Goal: Information Seeking & Learning: Learn about a topic

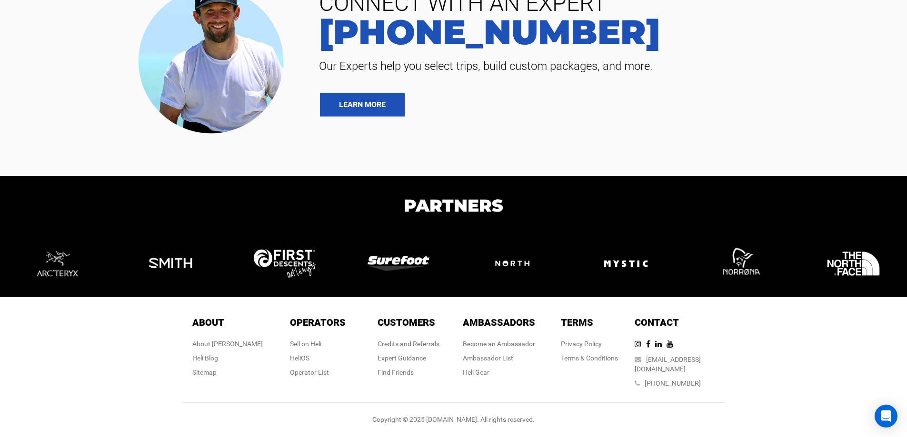
scroll to position [4007, 0]
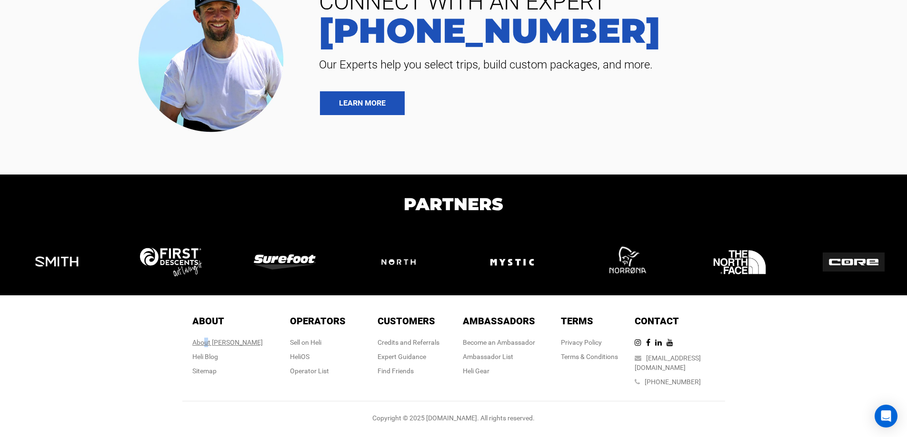
click at [225, 347] on div "About [PERSON_NAME]" at bounding box center [227, 343] width 70 height 10
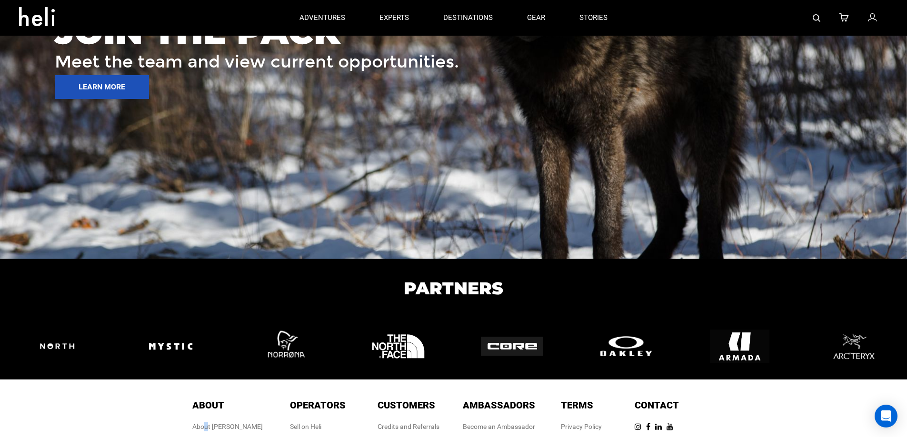
scroll to position [1249, 0]
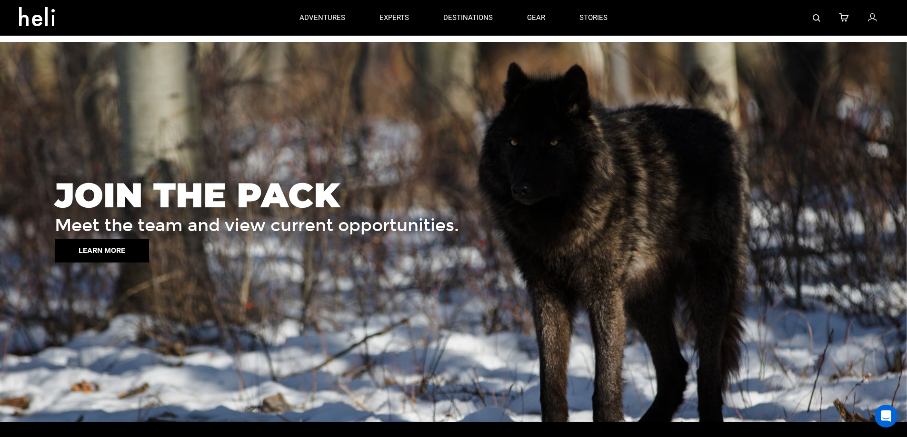
click at [100, 248] on button "LEARN MORE" at bounding box center [102, 251] width 94 height 24
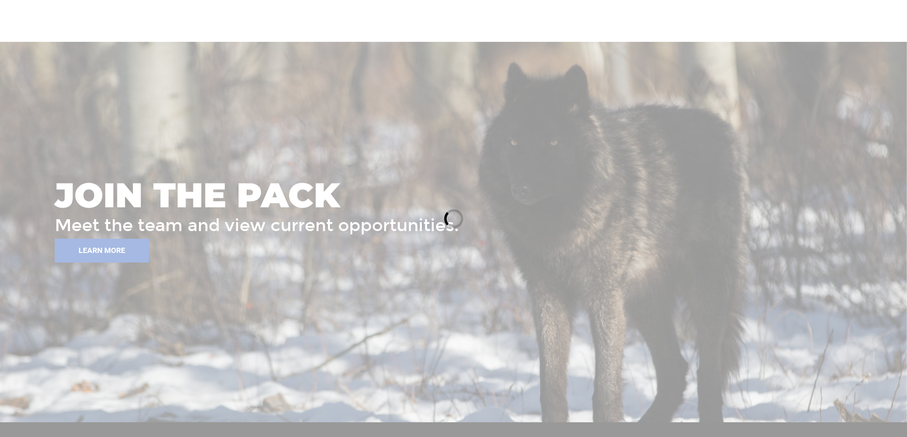
scroll to position [1249, 0]
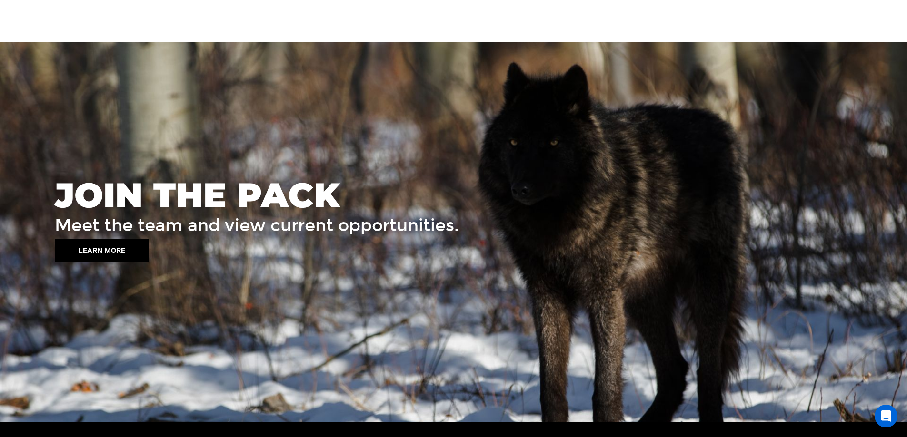
click at [85, 252] on button "LEARN MORE" at bounding box center [102, 251] width 94 height 24
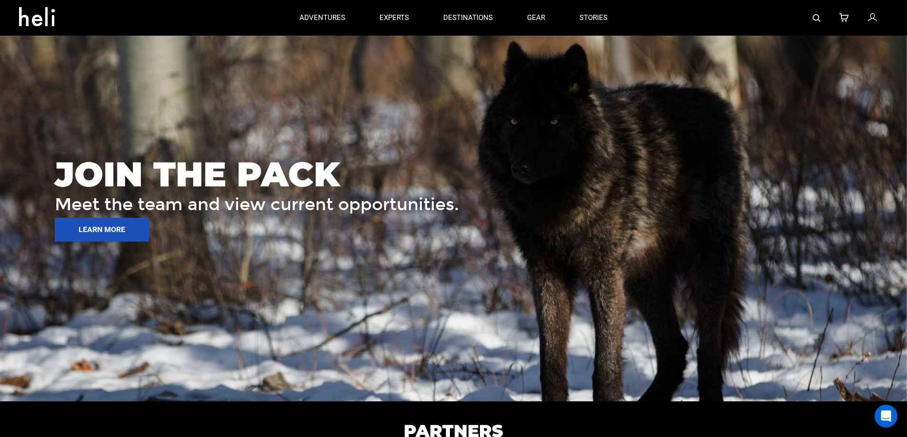
scroll to position [1249, 0]
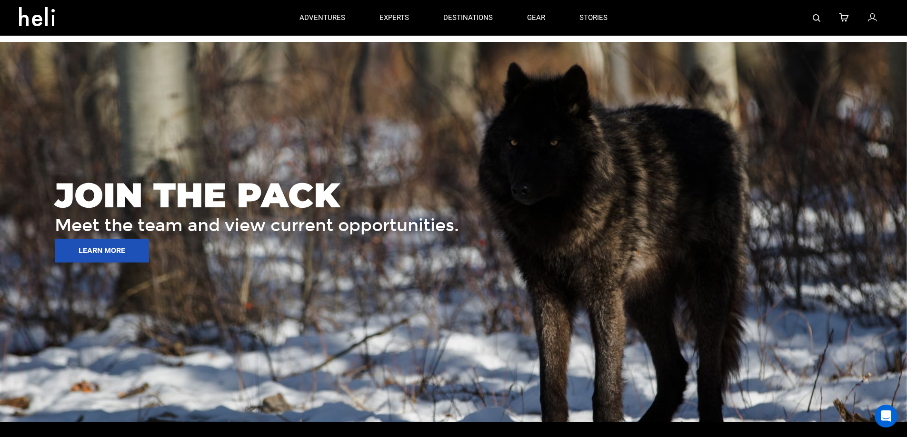
drag, startPoint x: 643, startPoint y: 281, endPoint x: 587, endPoint y: 266, distance: 58.2
click at [587, 266] on div "JOIN THE PACK Meet the team and view current opportunities. LEARN MORE" at bounding box center [453, 232] width 907 height 381
drag, startPoint x: 545, startPoint y: 259, endPoint x: 721, endPoint y: 247, distance: 176.5
click at [721, 247] on link "LEARN MORE" at bounding box center [477, 251] width 845 height 24
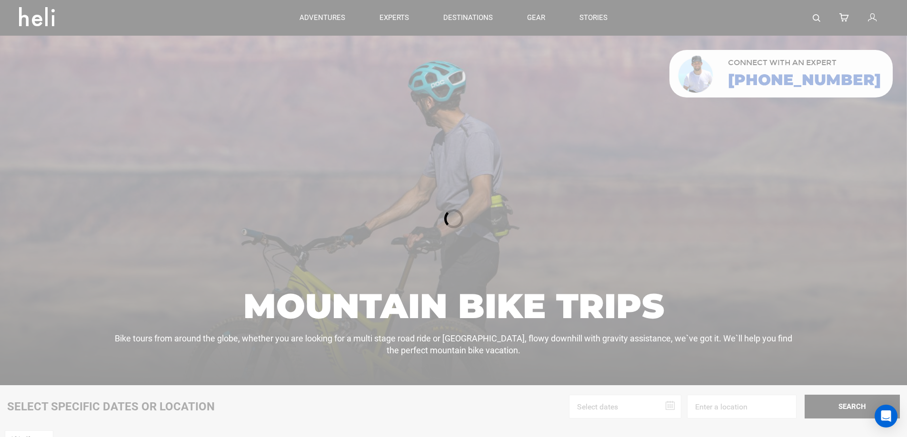
click at [464, 19] on div at bounding box center [453, 218] width 907 height 437
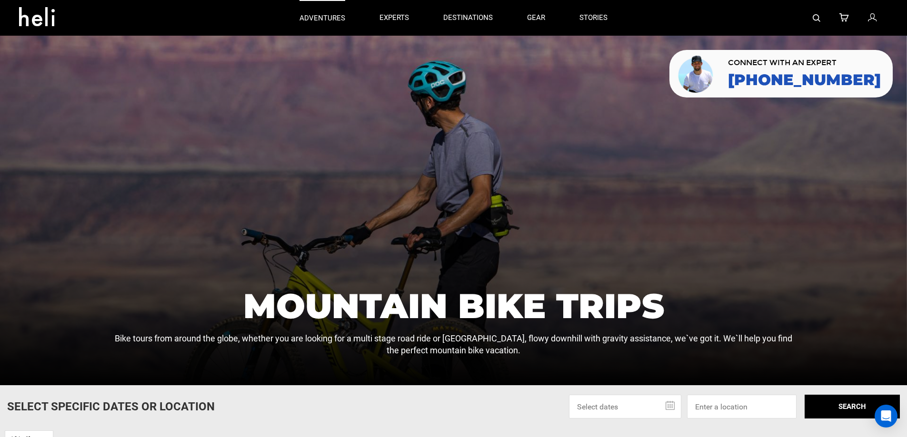
click at [317, 18] on p "adventures" at bounding box center [322, 18] width 46 height 10
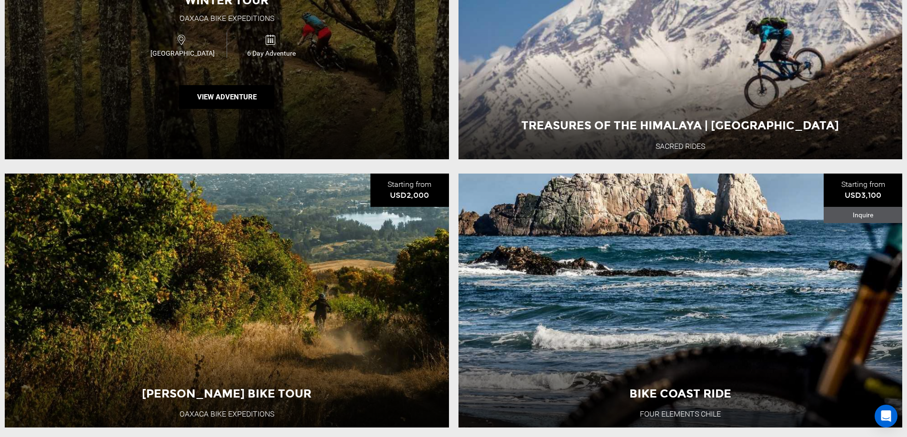
scroll to position [555, 0]
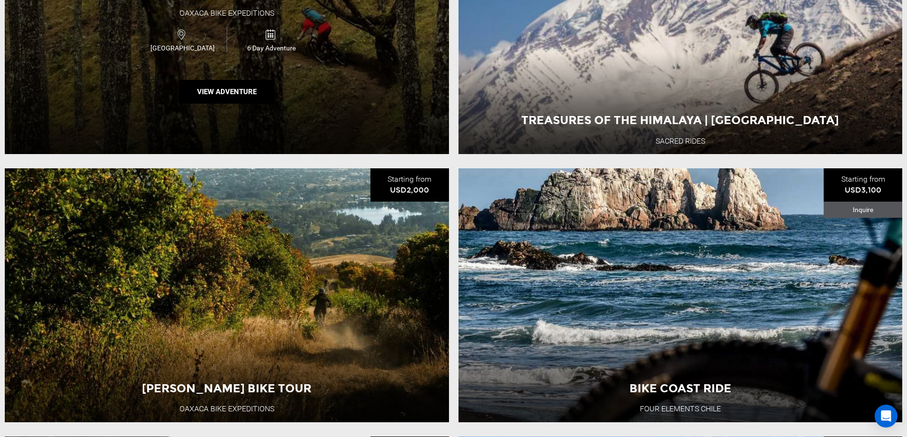
click at [257, 62] on div "Winter Tour Oaxaca Bike Expeditions [GEOGRAPHIC_DATA] 6 Day Adventure View Adve…" at bounding box center [227, 28] width 444 height 254
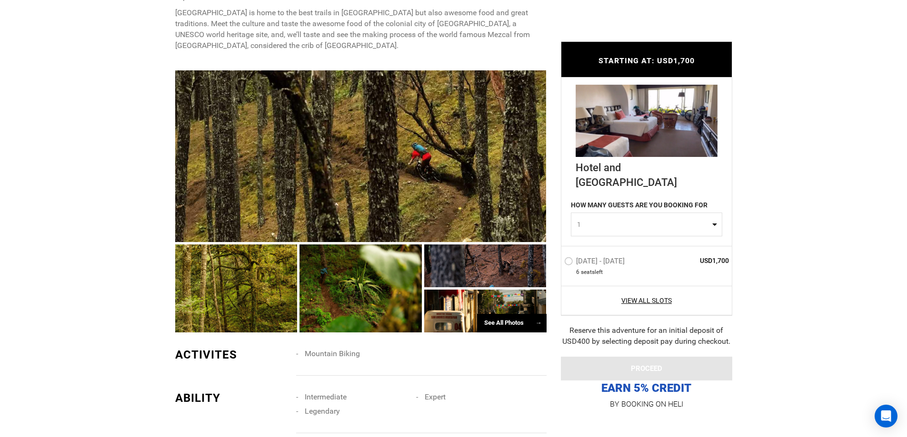
scroll to position [476, 0]
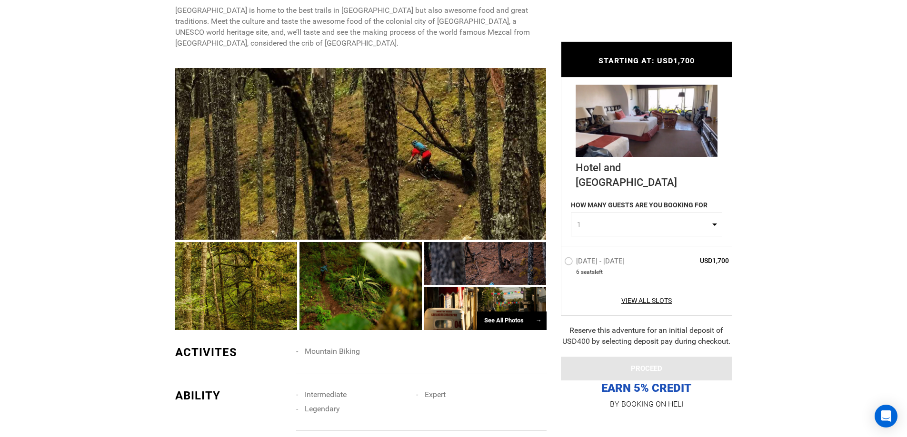
click at [459, 143] on div at bounding box center [360, 154] width 371 height 172
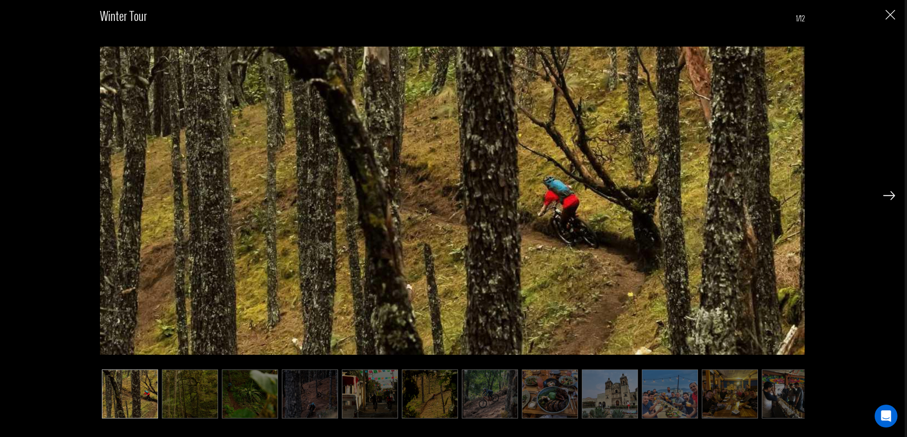
click at [888, 198] on img at bounding box center [889, 195] width 12 height 9
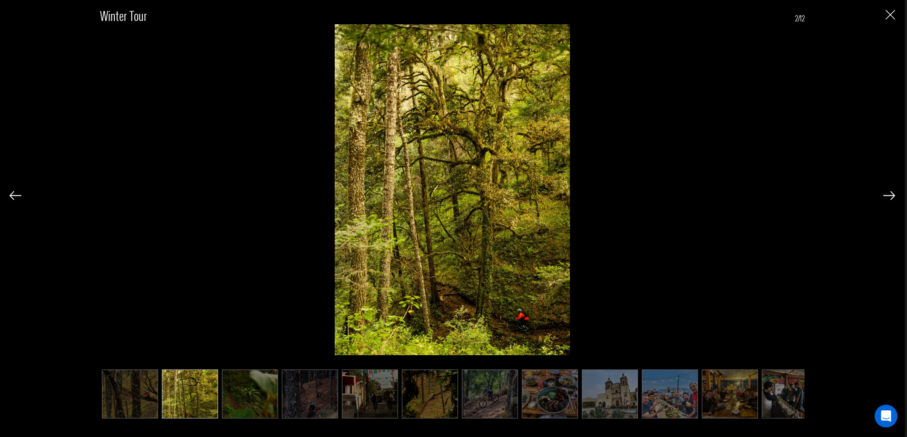
click at [887, 197] on img at bounding box center [889, 195] width 12 height 9
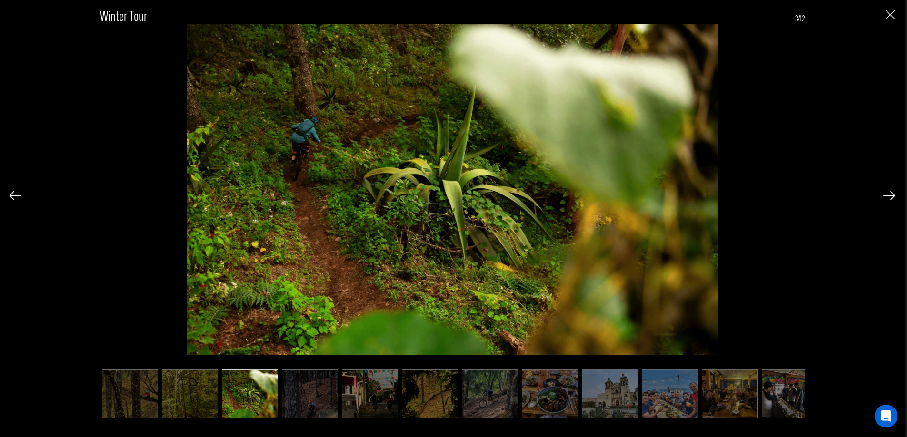
click at [887, 197] on img at bounding box center [889, 195] width 12 height 9
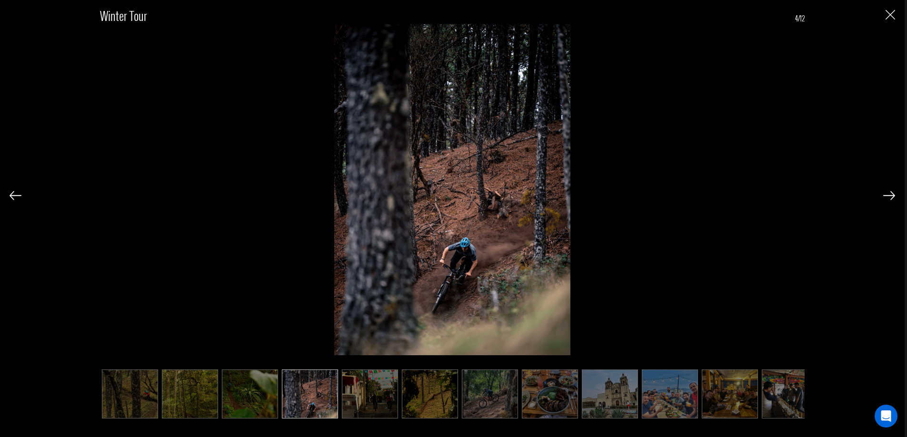
click at [880, 196] on div "Winter Tour 4/12" at bounding box center [452, 207] width 885 height 415
click at [887, 195] on img at bounding box center [889, 195] width 12 height 9
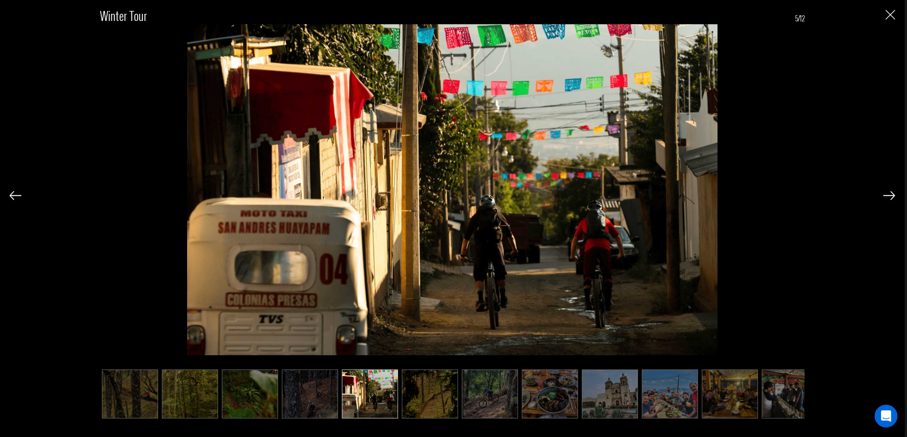
click at [891, 195] on img at bounding box center [889, 195] width 12 height 9
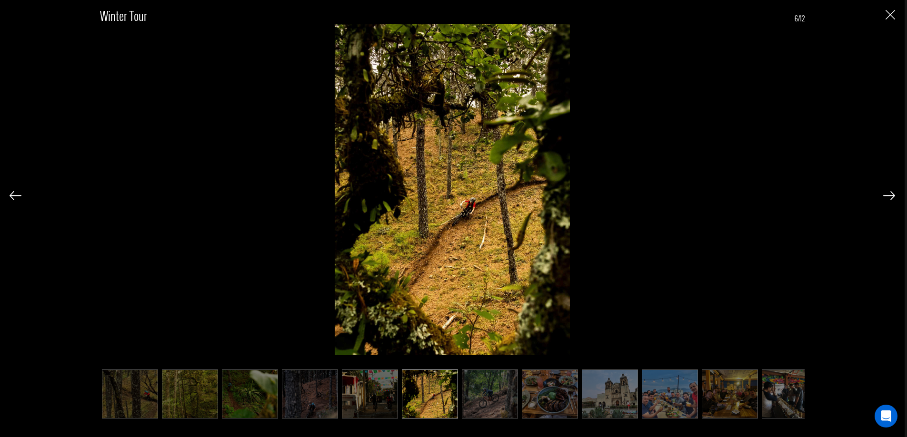
click at [891, 195] on img at bounding box center [889, 195] width 12 height 9
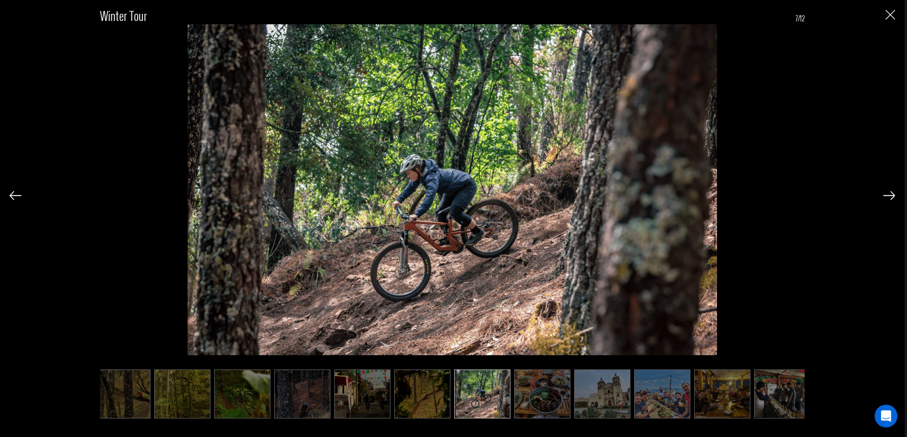
scroll to position [0, 15]
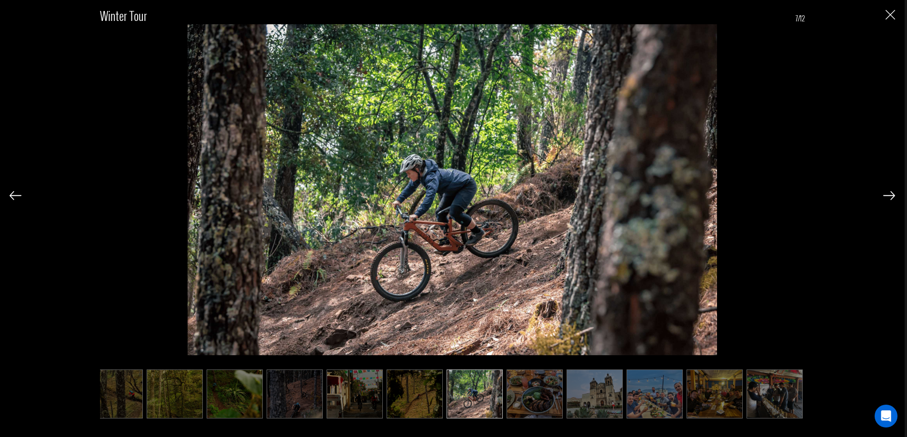
click at [891, 195] on img at bounding box center [889, 195] width 12 height 9
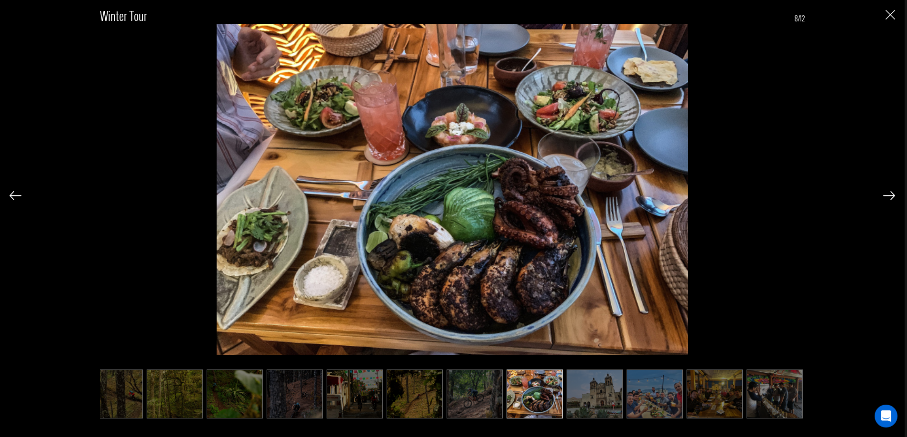
click at [891, 195] on img at bounding box center [889, 195] width 12 height 9
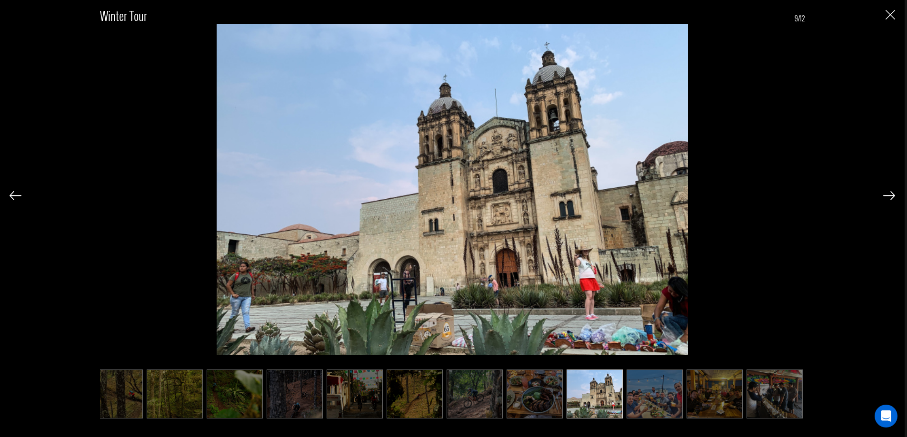
click at [890, 195] on img at bounding box center [889, 195] width 12 height 9
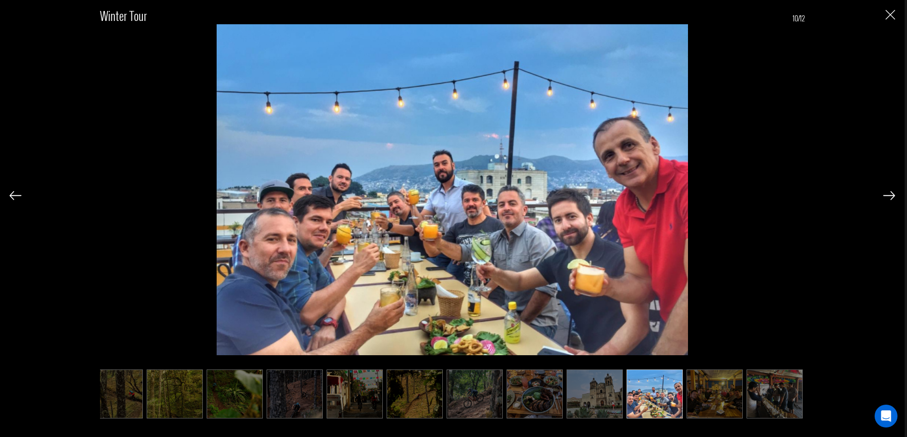
click at [889, 195] on img at bounding box center [889, 195] width 12 height 9
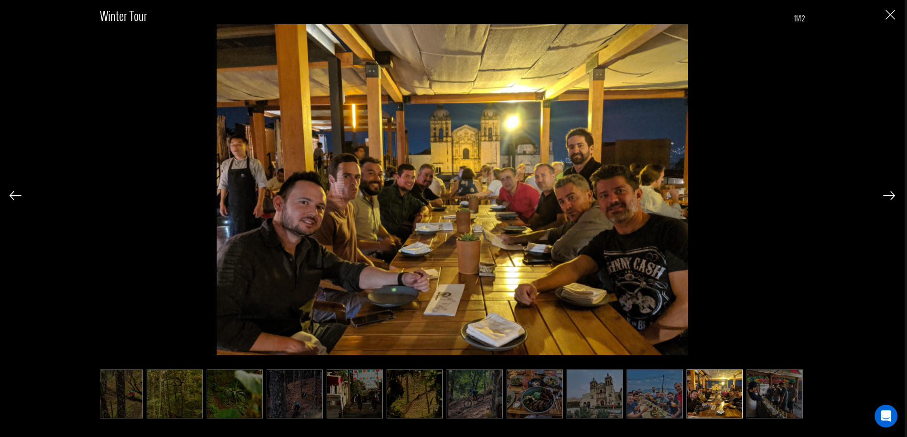
click at [889, 195] on img at bounding box center [889, 195] width 12 height 9
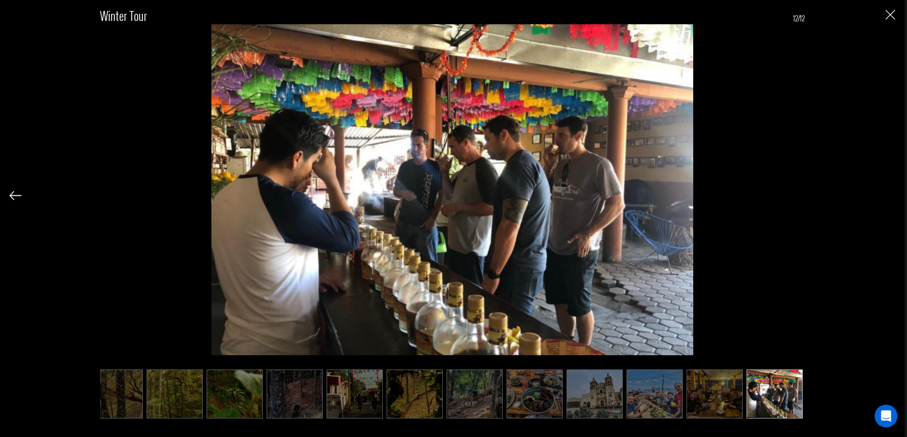
click at [888, 195] on div "Winter Tour 12/12" at bounding box center [452, 207] width 885 height 415
click at [891, 17] on img "Close" at bounding box center [890, 15] width 10 height 10
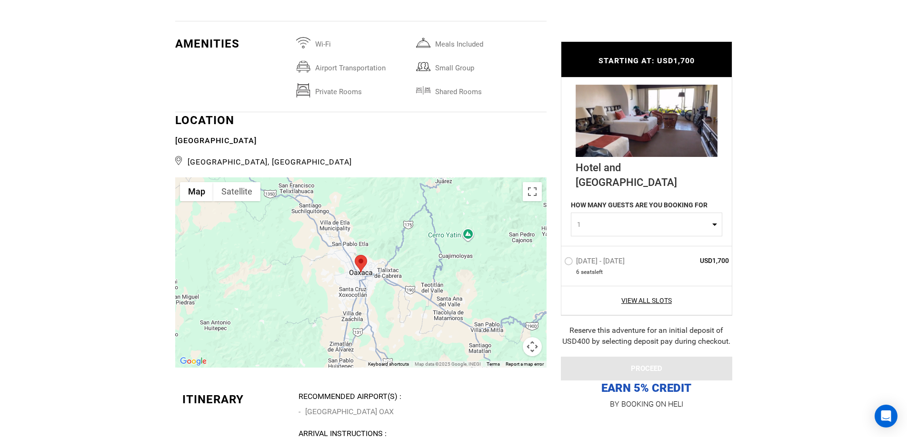
scroll to position [1507, 0]
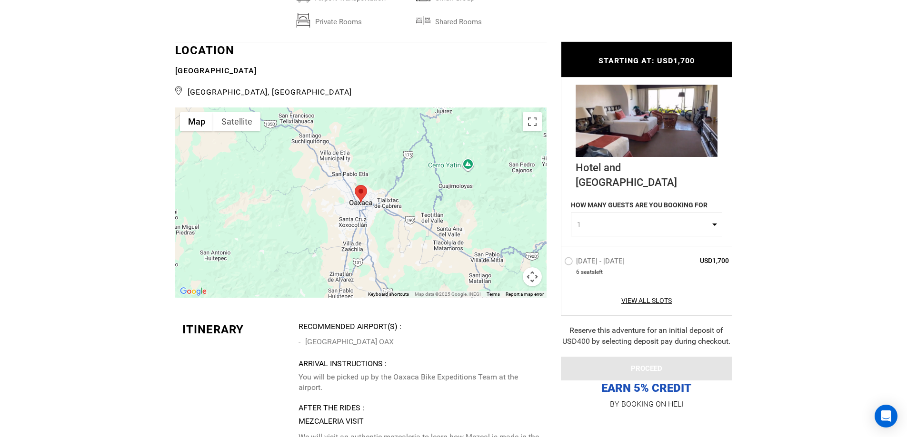
click at [533, 274] on button "Map camera controls" at bounding box center [532, 276] width 19 height 19
click at [506, 276] on button "Zoom out" at bounding box center [508, 276] width 19 height 19
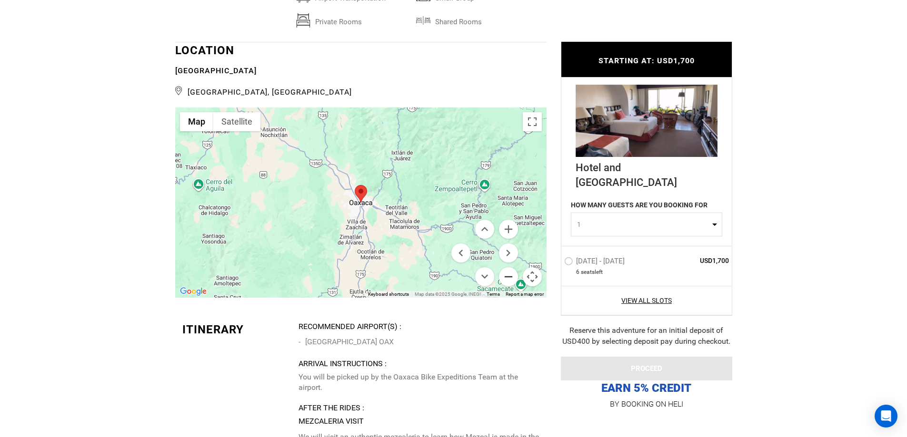
click at [505, 276] on button "Zoom out" at bounding box center [508, 276] width 19 height 19
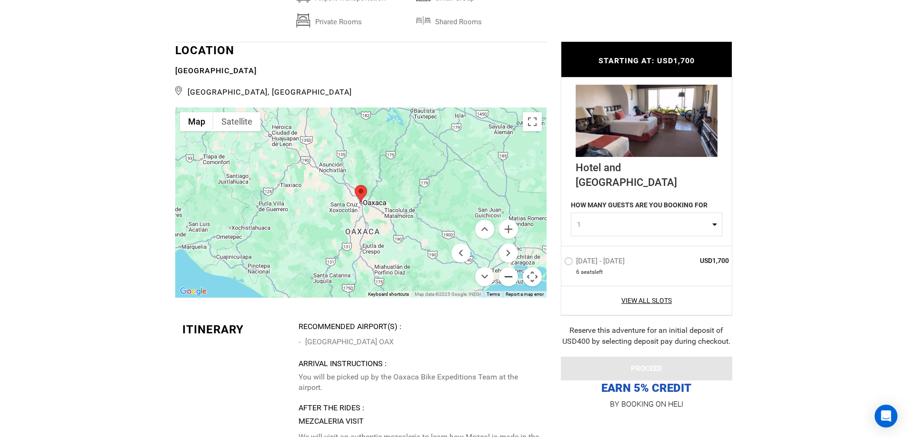
click at [504, 275] on button "Zoom out" at bounding box center [508, 276] width 19 height 19
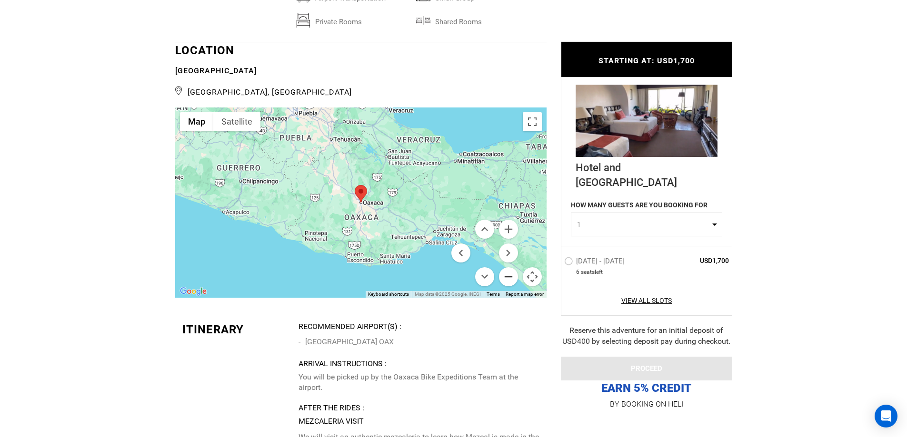
click at [501, 275] on button "Zoom out" at bounding box center [508, 276] width 19 height 19
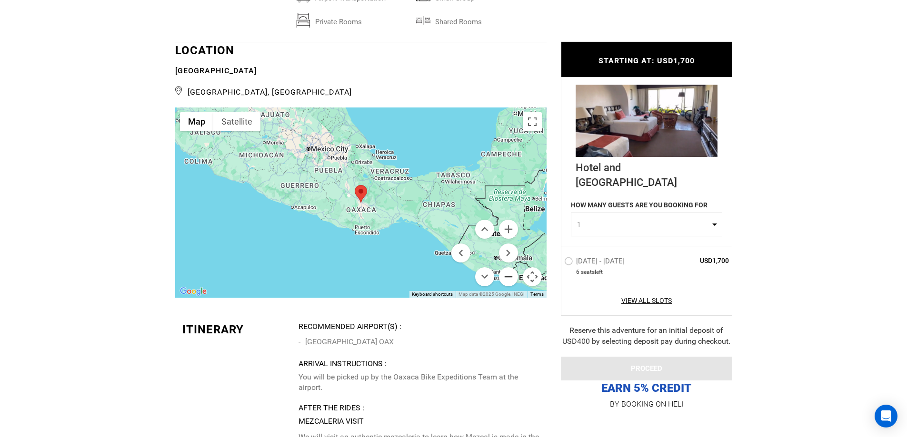
click at [499, 274] on button "Zoom out" at bounding box center [508, 276] width 19 height 19
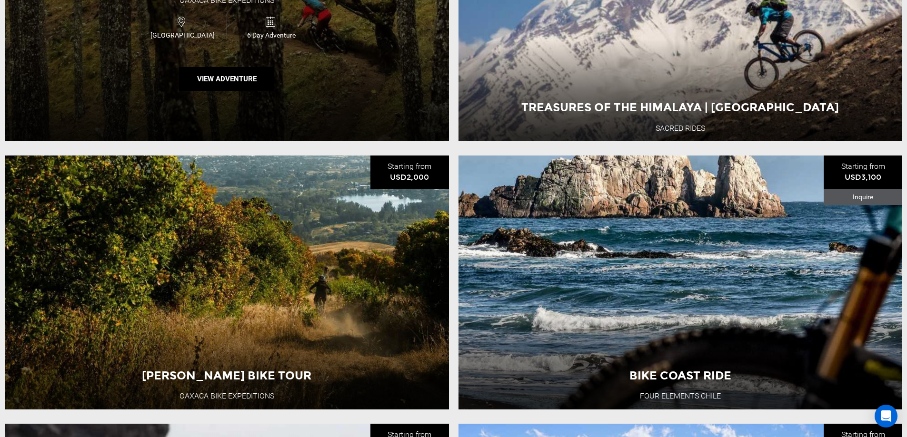
scroll to position [634, 0]
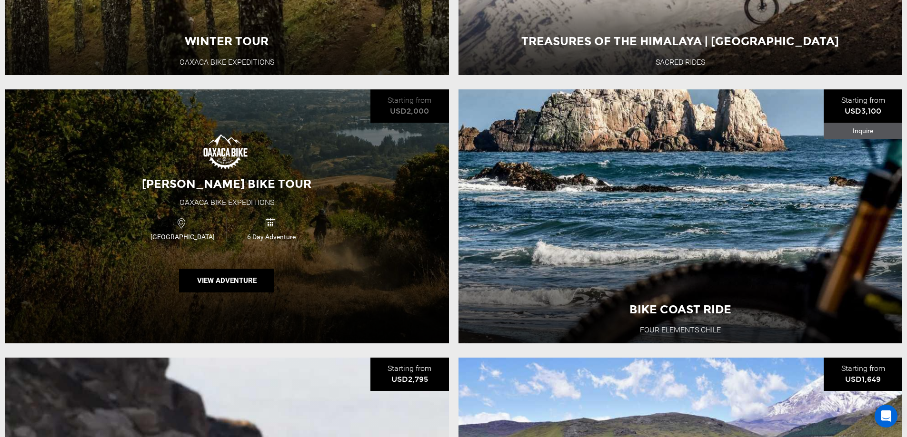
click at [371, 238] on div "[PERSON_NAME] Bike Tour Oaxaca Bike Expeditions [GEOGRAPHIC_DATA] 6 Day Adventu…" at bounding box center [227, 216] width 444 height 254
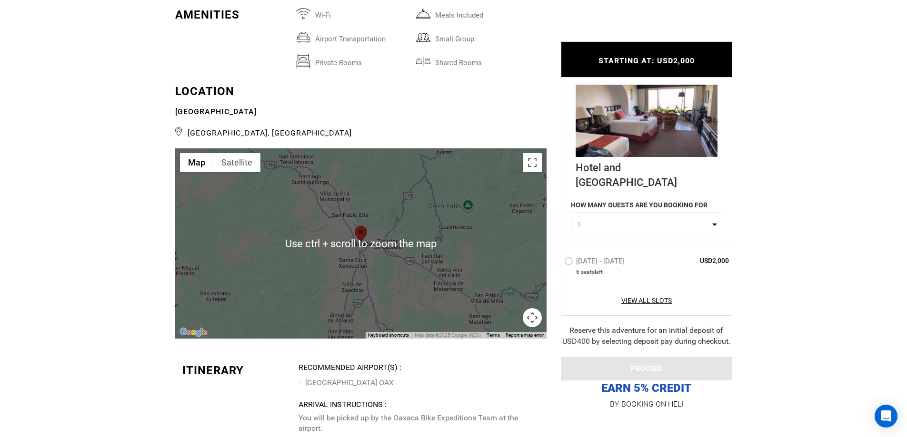
scroll to position [1507, 0]
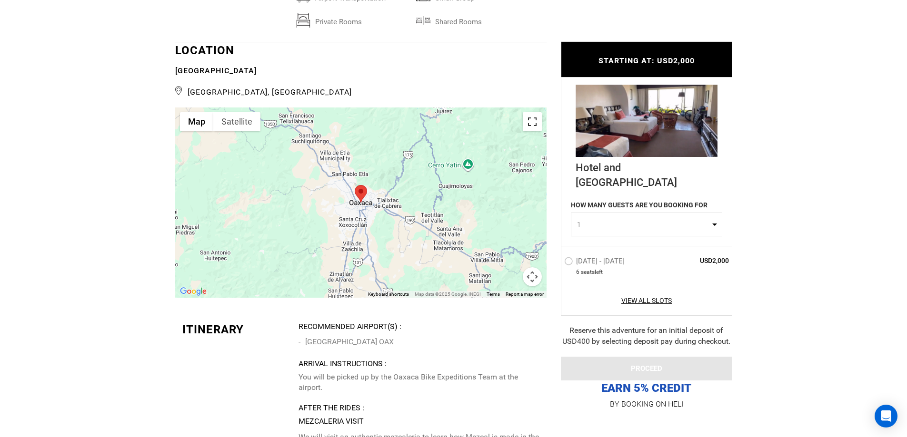
click at [524, 122] on button "Toggle fullscreen view" at bounding box center [532, 121] width 19 height 19
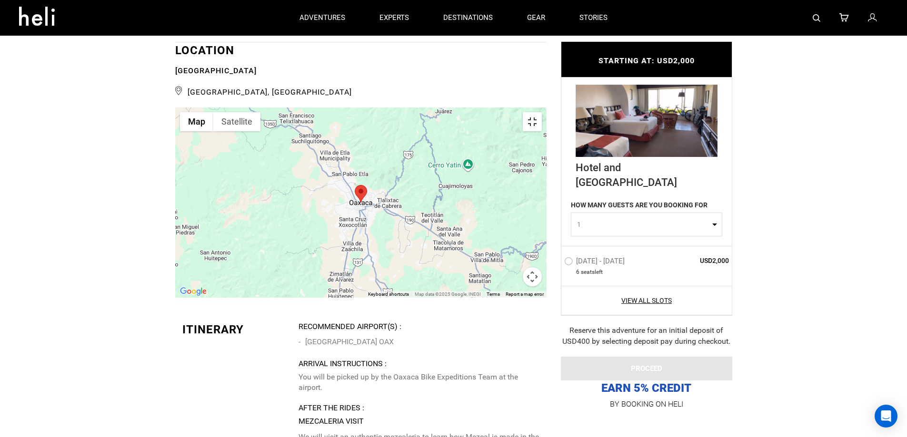
scroll to position [0, 0]
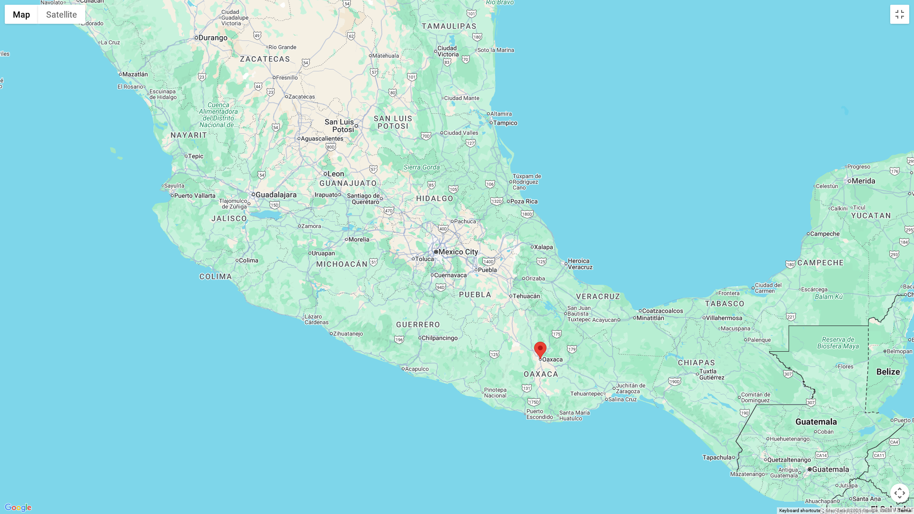
click at [896, 437] on button "Map camera controls" at bounding box center [899, 493] width 19 height 19
click at [876, 437] on button "Zoom out" at bounding box center [875, 493] width 19 height 19
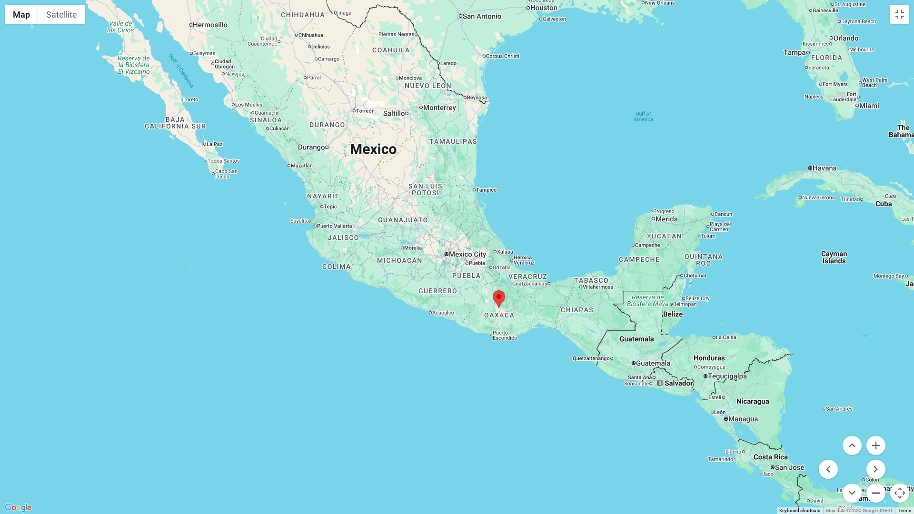
click at [878, 437] on button "Zoom out" at bounding box center [875, 493] width 19 height 19
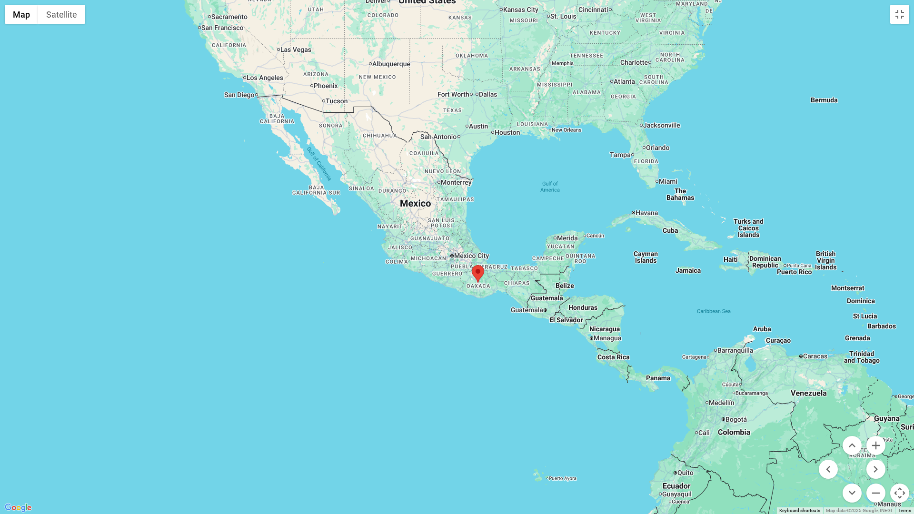
click at [897, 437] on button "Map camera controls" at bounding box center [899, 493] width 19 height 19
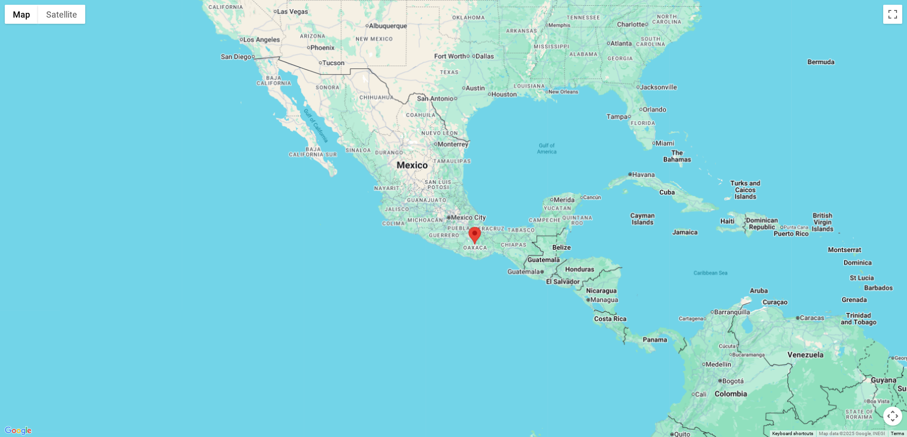
scroll to position [1190, 0]
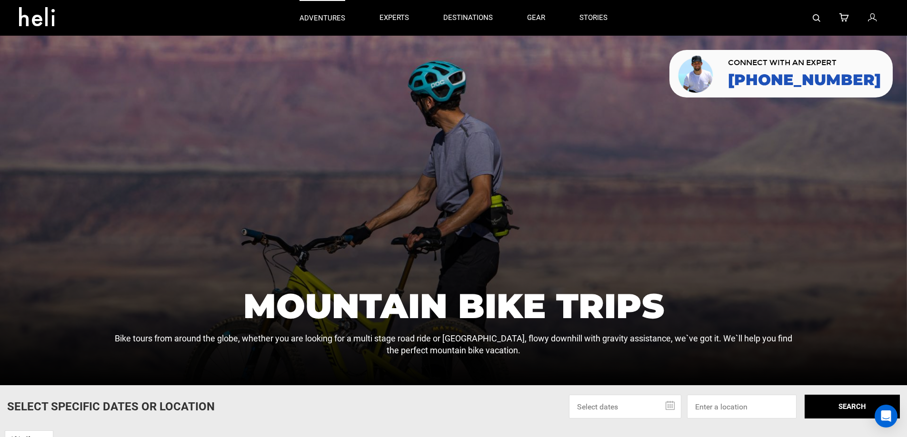
click at [326, 17] on p "adventures" at bounding box center [322, 18] width 46 height 10
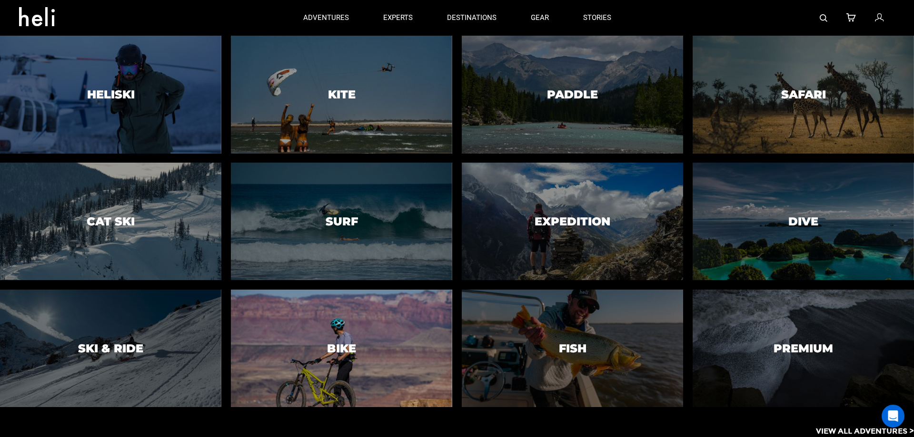
click at [301, 321] on div at bounding box center [341, 349] width 226 height 120
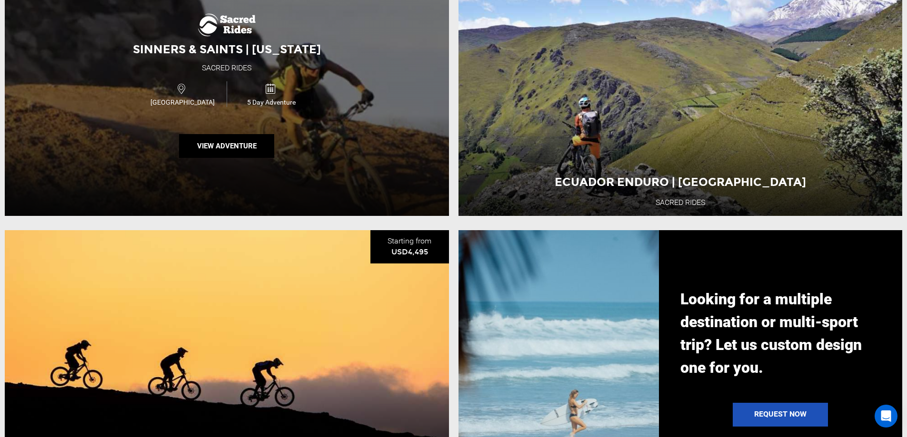
scroll to position [1031, 0]
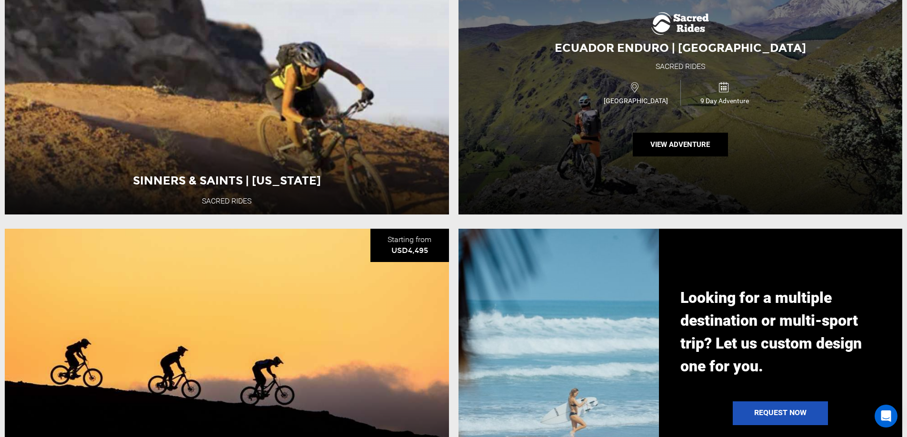
click at [798, 128] on div "Ecuador Enduro | [GEOGRAPHIC_DATA] Sacred Rides [GEOGRAPHIC_DATA] 9 Day Adventu…" at bounding box center [680, 88] width 444 height 254
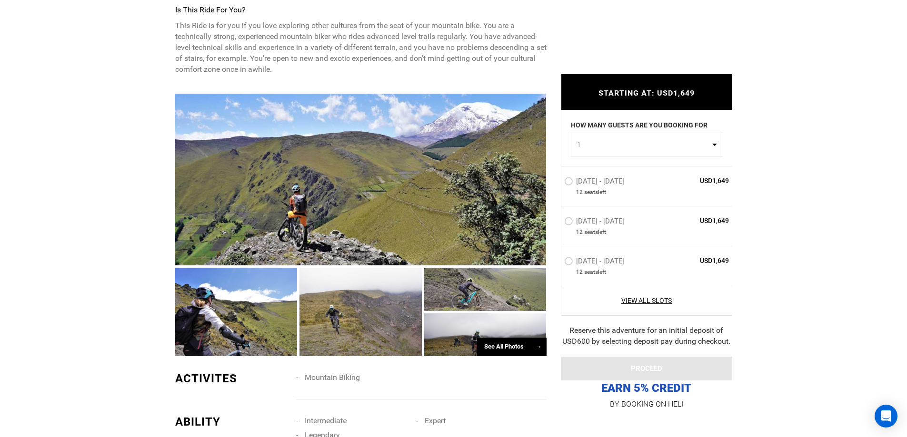
scroll to position [555, 0]
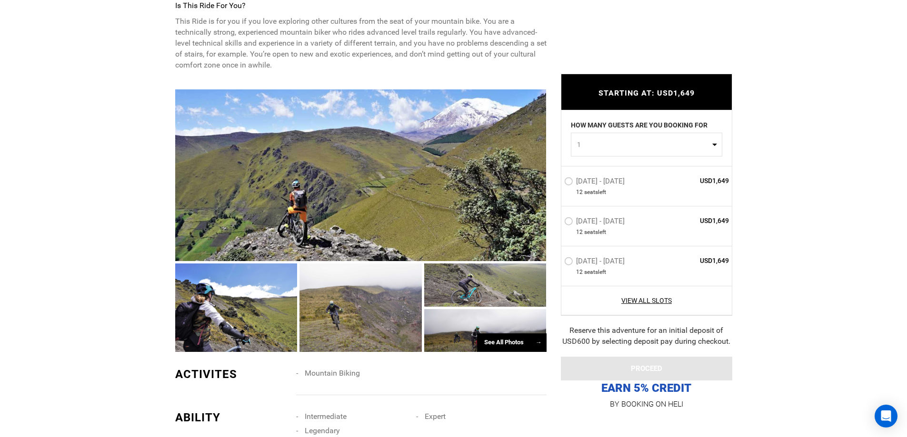
click at [336, 205] on div at bounding box center [360, 175] width 371 height 172
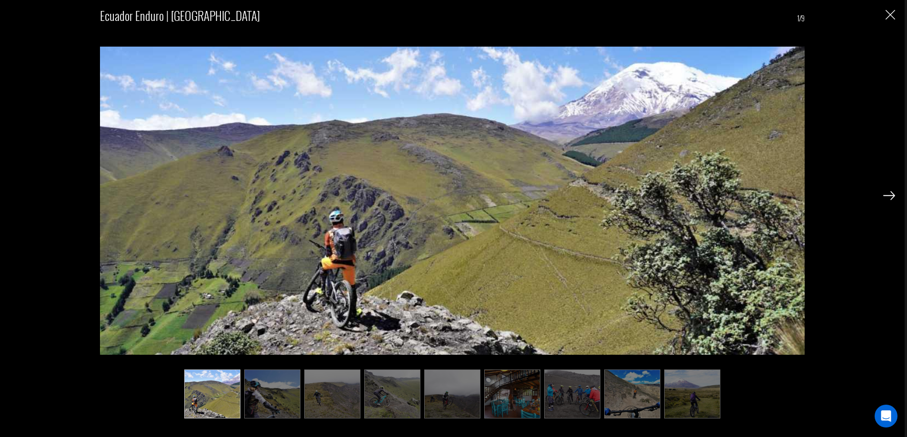
click at [886, 195] on img at bounding box center [889, 195] width 12 height 9
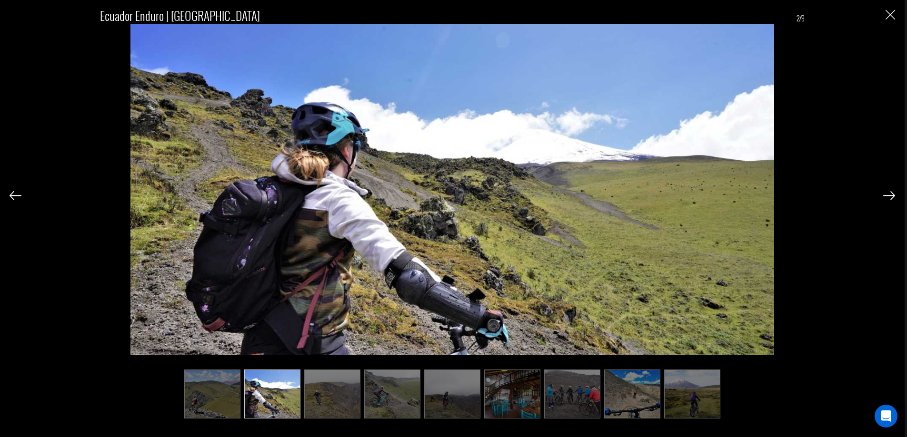
click at [886, 195] on img at bounding box center [889, 195] width 12 height 9
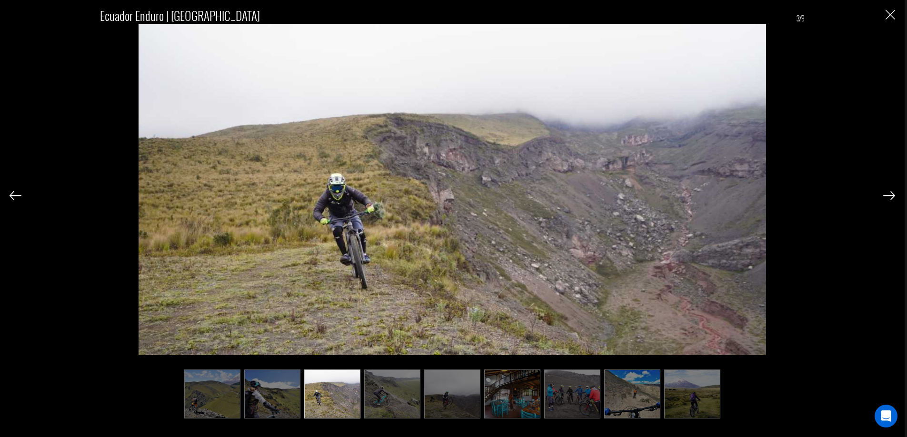
click at [886, 195] on img at bounding box center [889, 195] width 12 height 9
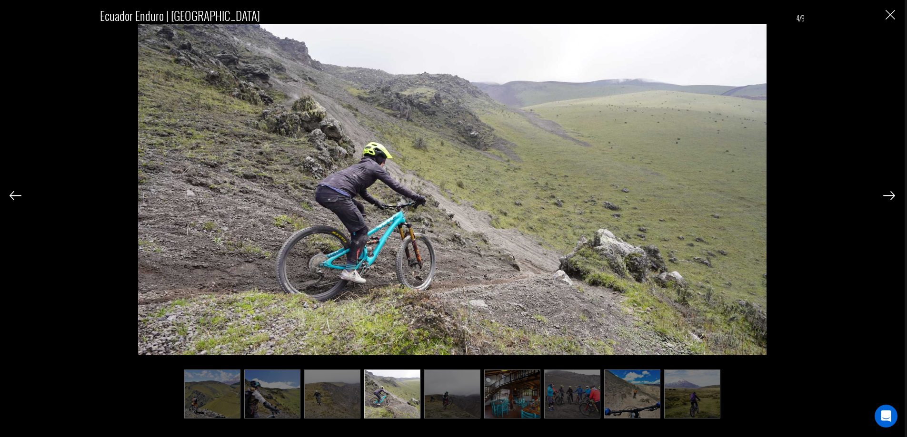
click at [886, 195] on img at bounding box center [889, 195] width 12 height 9
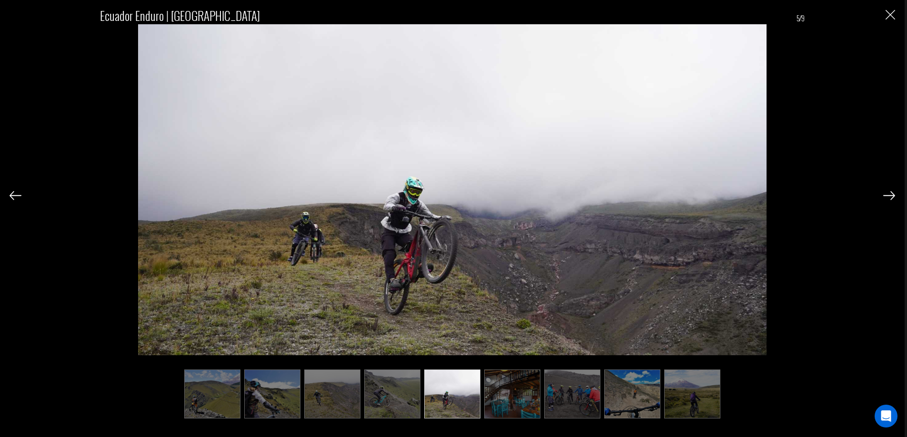
click at [886, 195] on img at bounding box center [889, 195] width 12 height 9
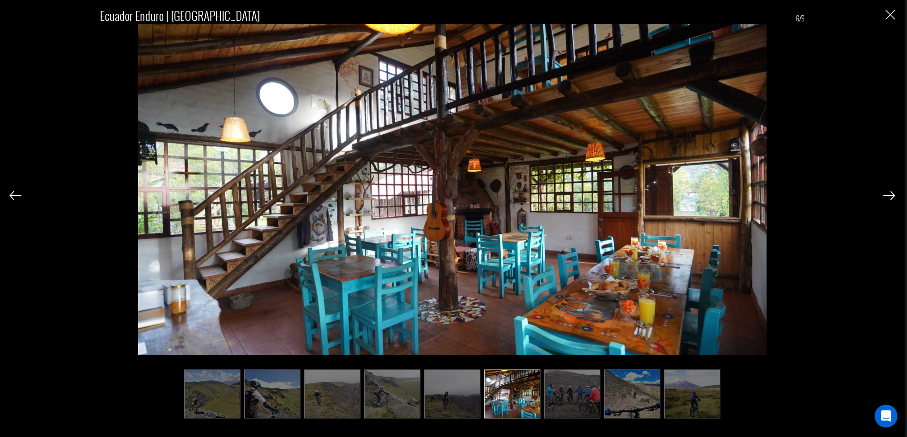
click at [886, 195] on img at bounding box center [889, 195] width 12 height 9
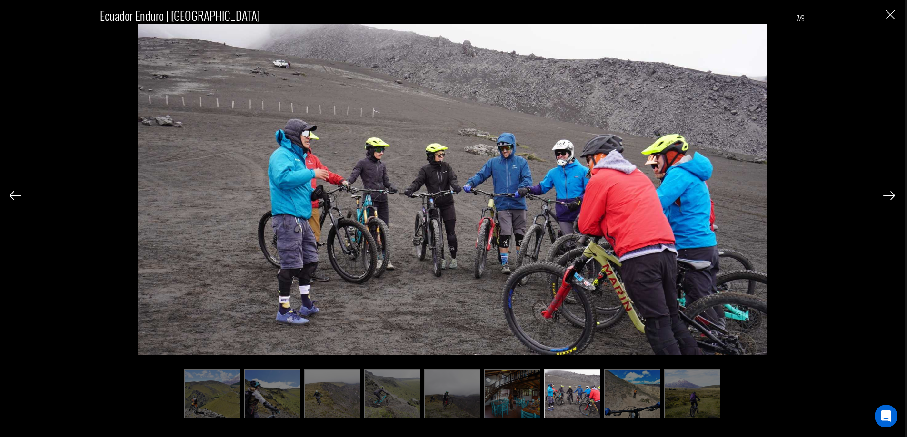
click at [888, 197] on img at bounding box center [889, 195] width 12 height 9
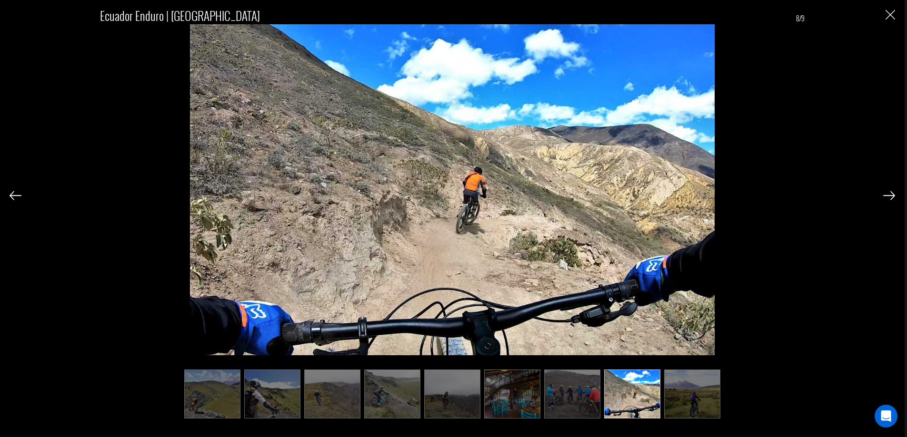
click at [888, 197] on img at bounding box center [889, 195] width 12 height 9
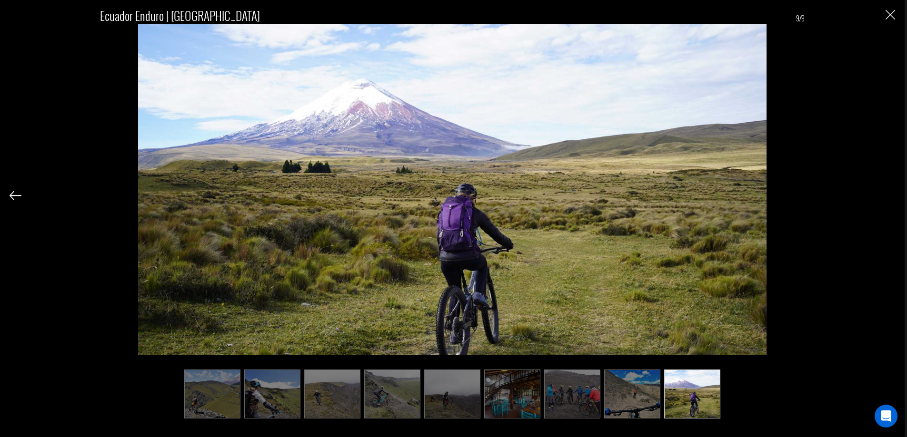
click at [888, 197] on div "Ecuador Enduro | [GEOGRAPHIC_DATA] 9/9" at bounding box center [452, 207] width 885 height 415
click at [889, 16] on img "Close" at bounding box center [890, 15] width 10 height 10
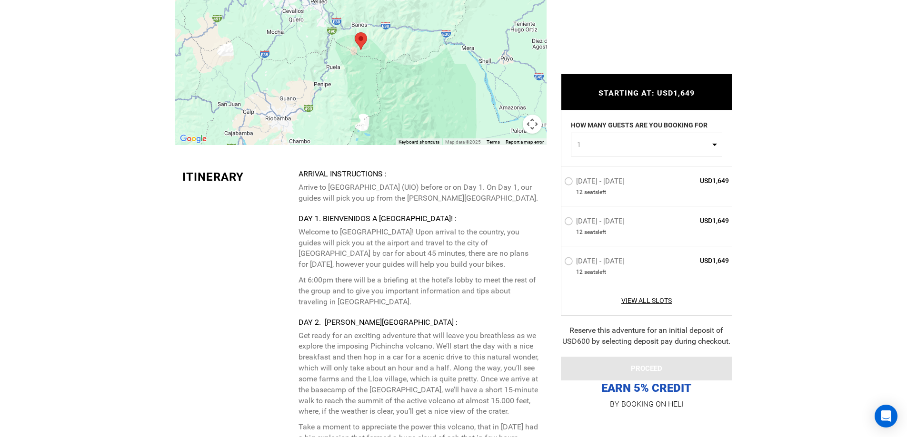
scroll to position [1666, 0]
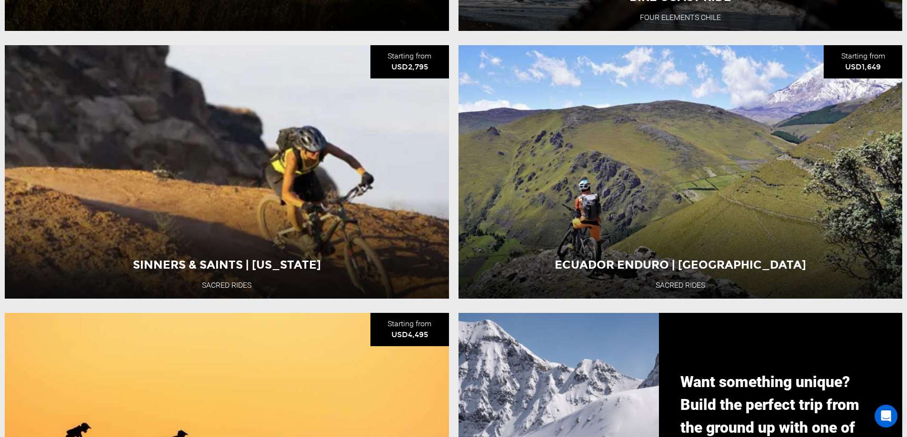
scroll to position [952, 0]
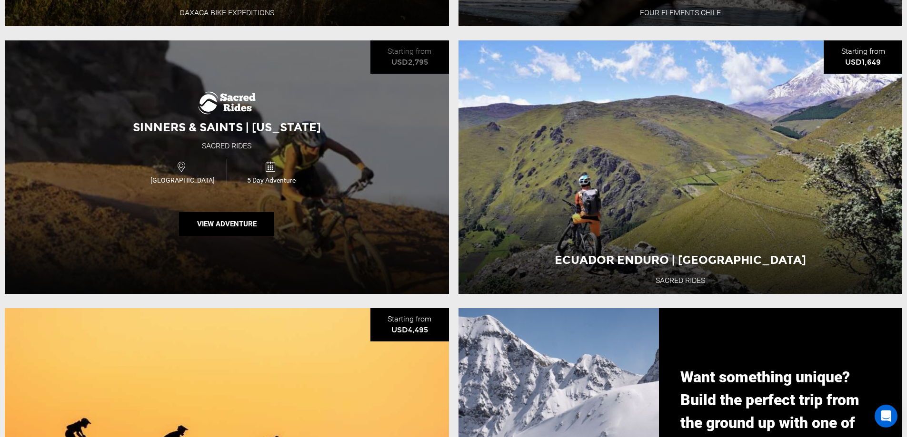
click at [375, 208] on div "Sinners & Saints | [US_STATE] Sacred Rides [GEOGRAPHIC_DATA] 5 Day Adventure Vi…" at bounding box center [227, 167] width 444 height 254
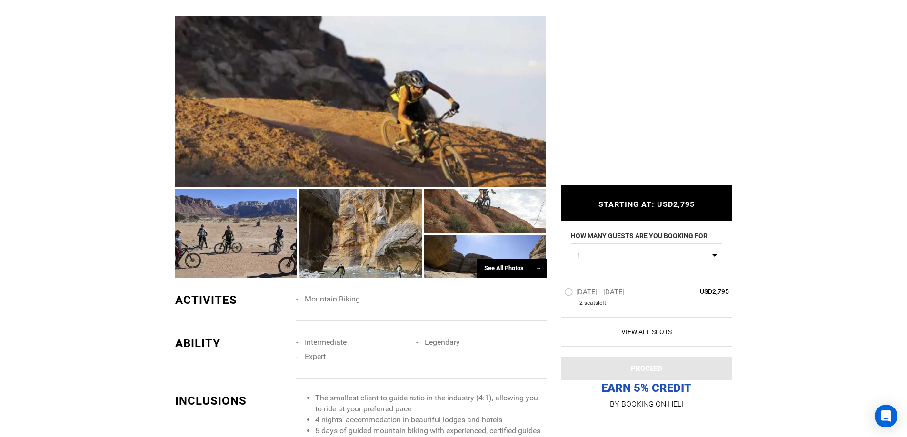
scroll to position [634, 0]
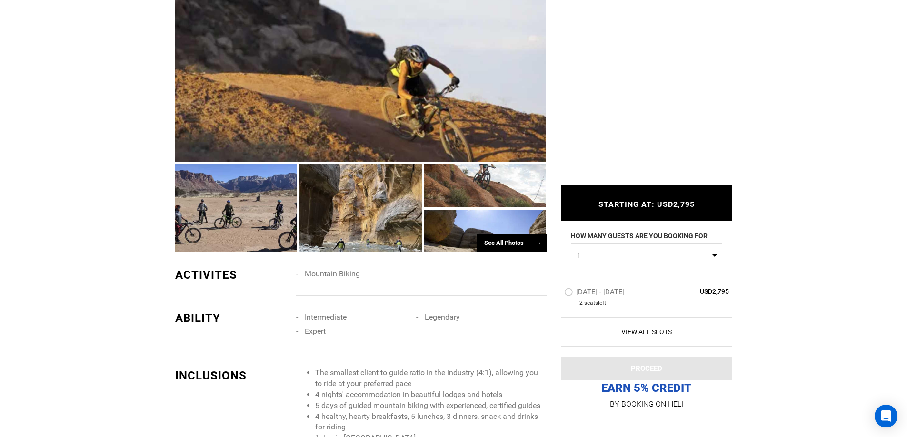
click at [393, 73] on div at bounding box center [360, 76] width 371 height 172
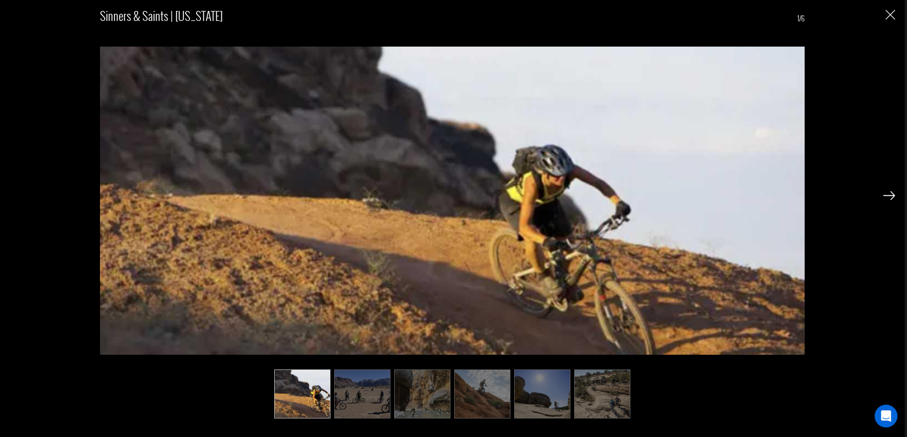
click at [891, 196] on img at bounding box center [889, 195] width 12 height 9
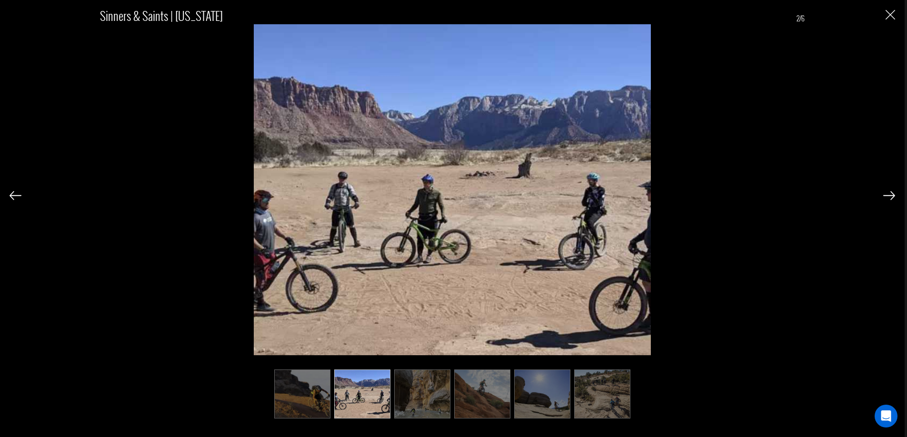
click at [889, 195] on img at bounding box center [889, 195] width 12 height 9
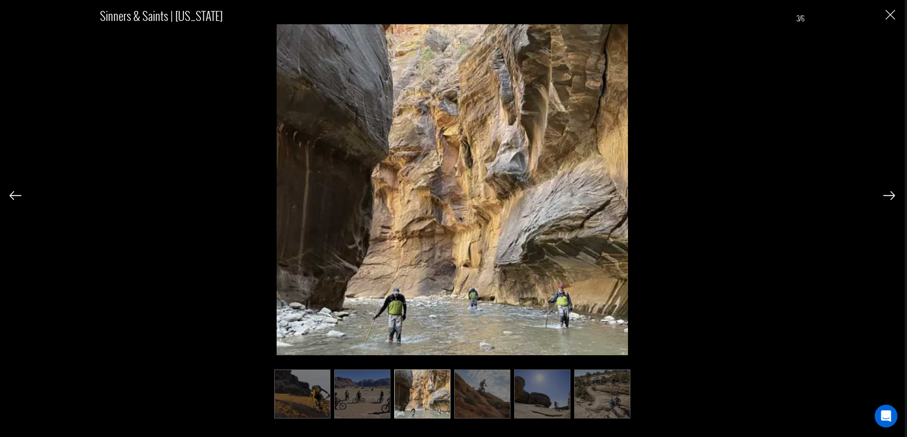
click at [888, 194] on img at bounding box center [889, 195] width 12 height 9
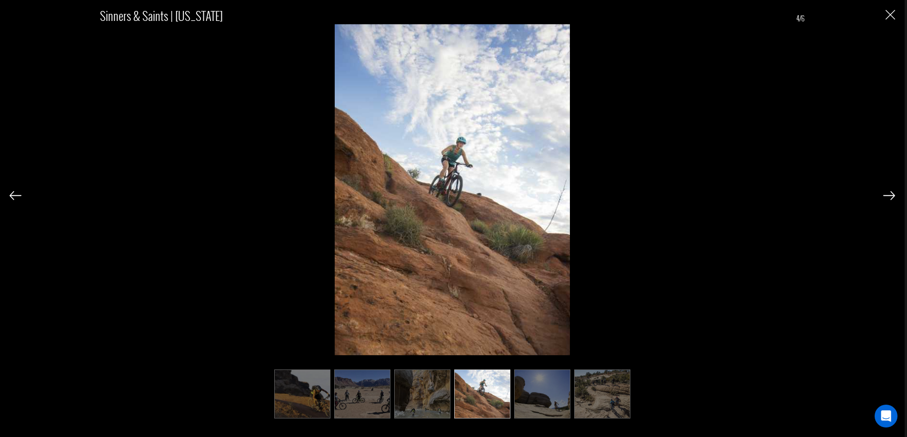
click at [888, 194] on img at bounding box center [889, 195] width 12 height 9
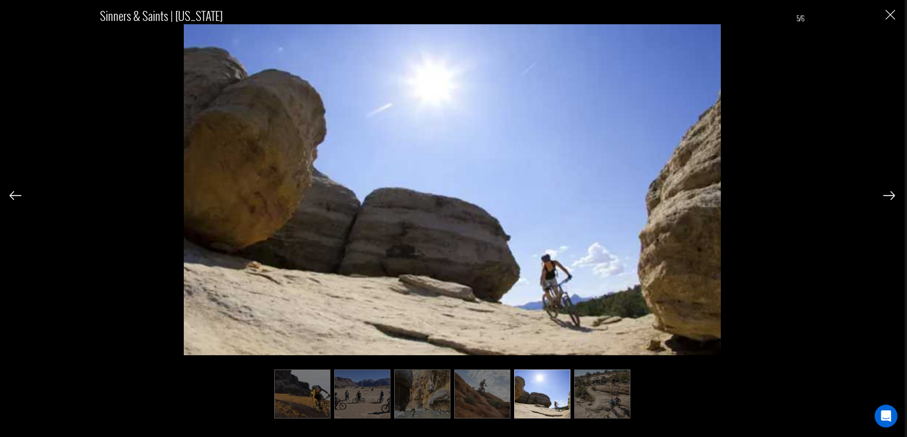
click at [888, 194] on img at bounding box center [889, 195] width 12 height 9
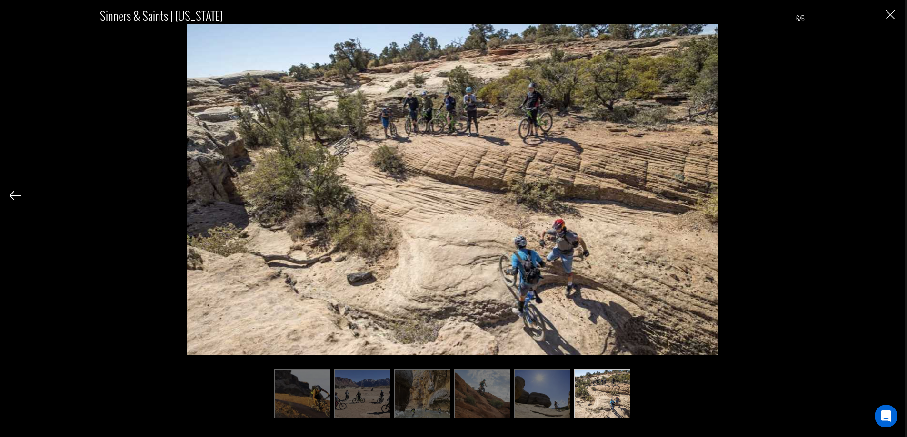
click at [888, 194] on div "Sinners & Saints | [US_STATE] 6/6" at bounding box center [452, 207] width 885 height 415
click at [890, 17] on img "Close" at bounding box center [890, 15] width 10 height 10
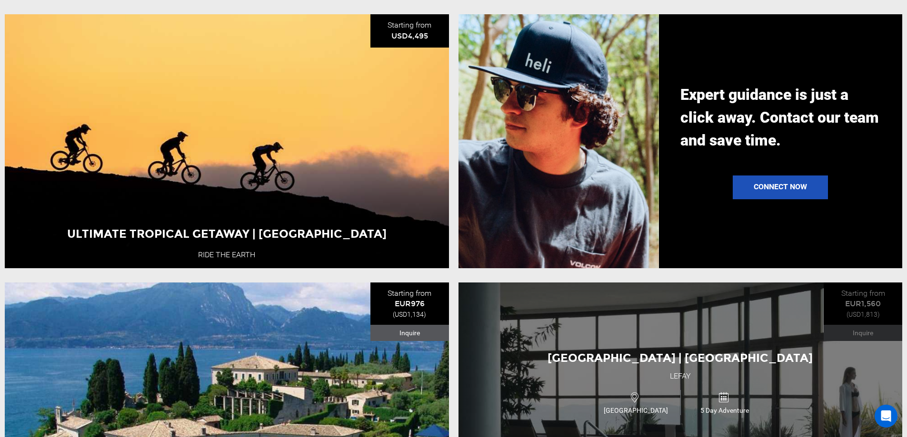
scroll to position [1269, 0]
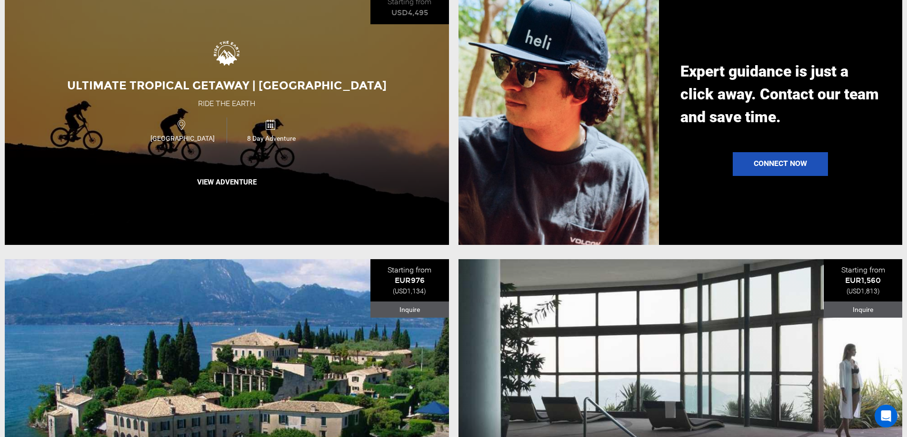
click at [229, 81] on div "Ultimate Tropical Getaway | [GEOGRAPHIC_DATA] Ride the Earth [GEOGRAPHIC_DATA] …" at bounding box center [227, 118] width 444 height 254
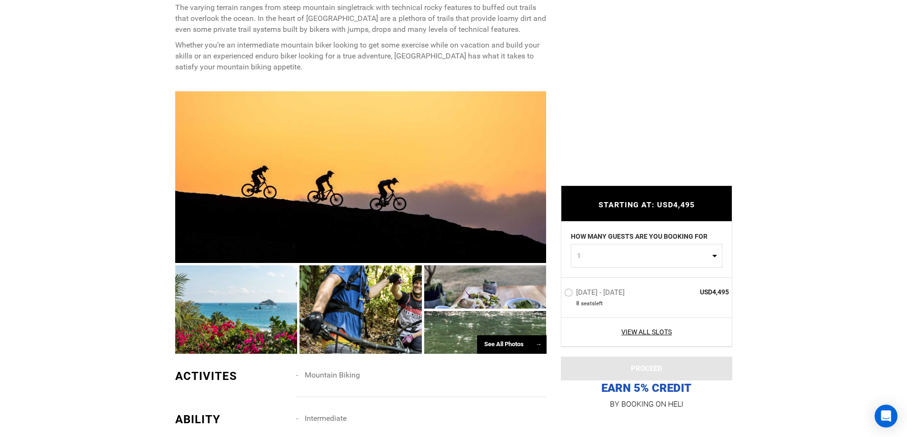
scroll to position [555, 0]
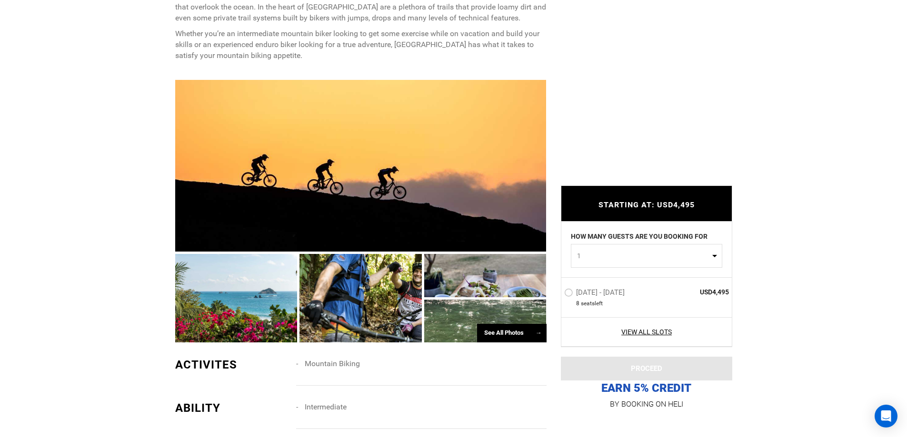
click at [298, 188] on div at bounding box center [360, 166] width 371 height 172
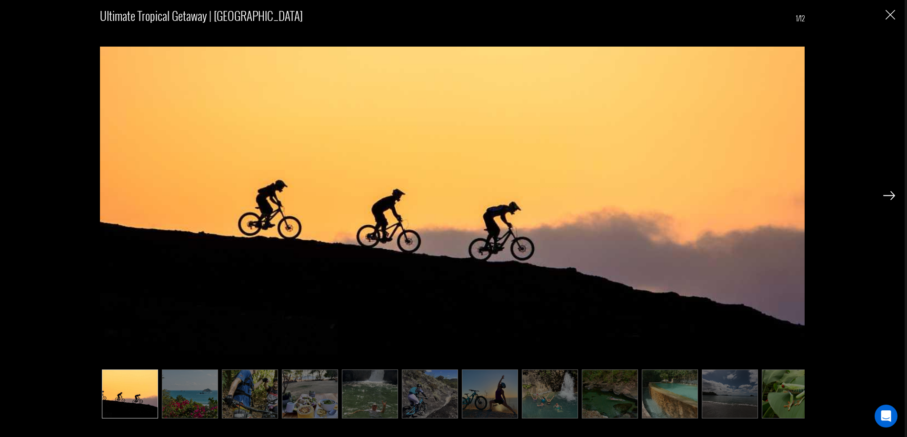
click at [890, 197] on img at bounding box center [889, 195] width 12 height 9
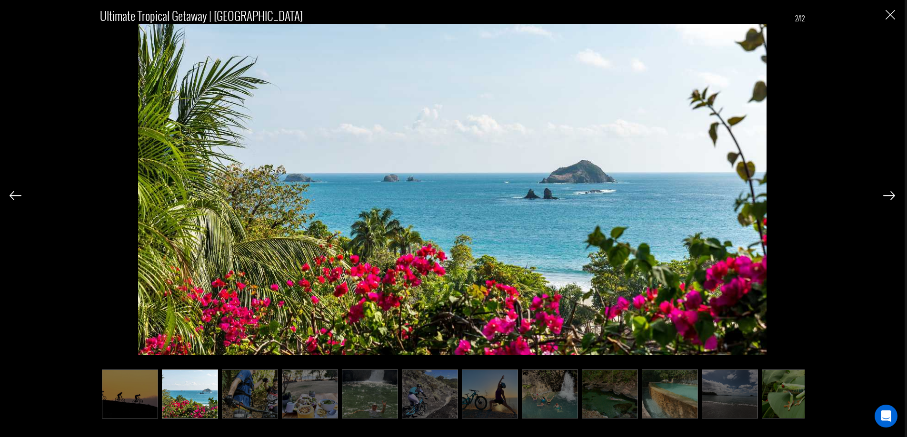
click at [890, 197] on img at bounding box center [889, 195] width 12 height 9
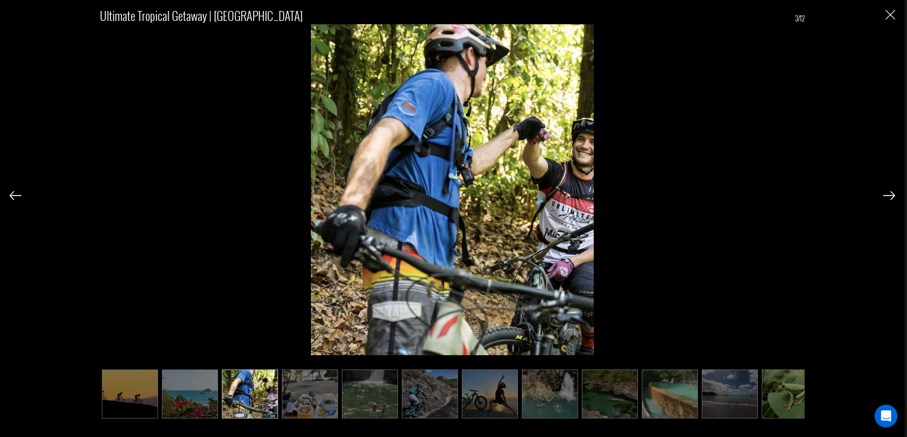
click at [890, 197] on img at bounding box center [889, 195] width 12 height 9
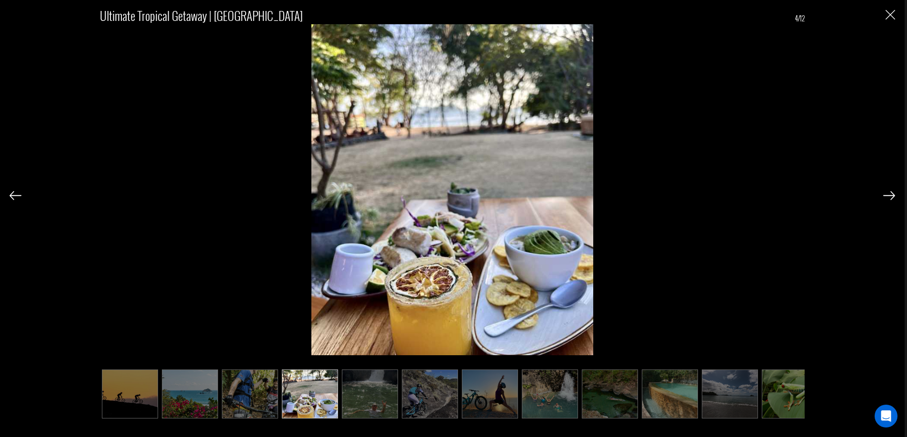
click at [890, 197] on img at bounding box center [889, 195] width 12 height 9
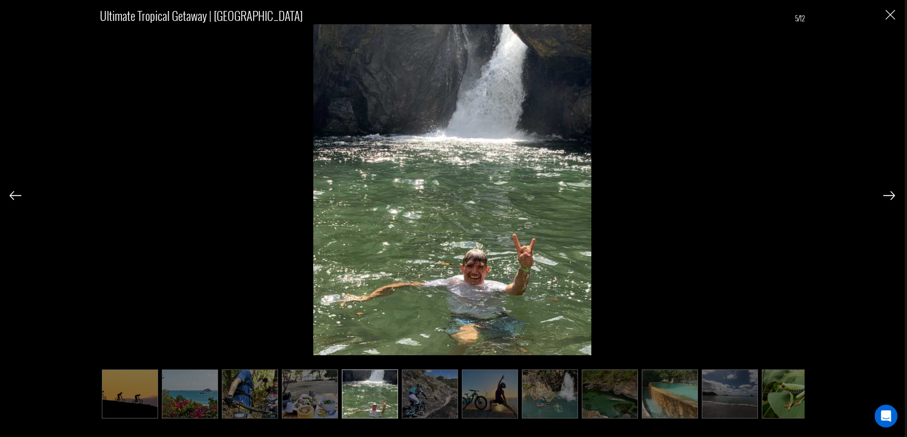
click at [890, 197] on img at bounding box center [889, 195] width 12 height 9
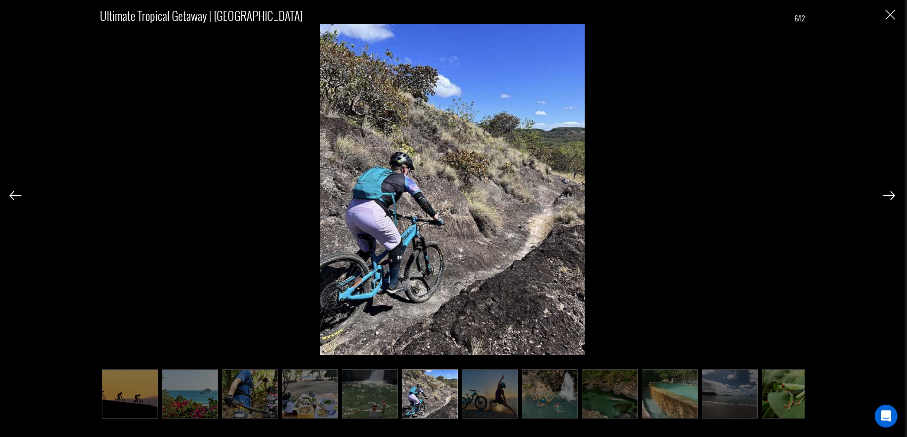
click at [890, 197] on img at bounding box center [889, 195] width 12 height 9
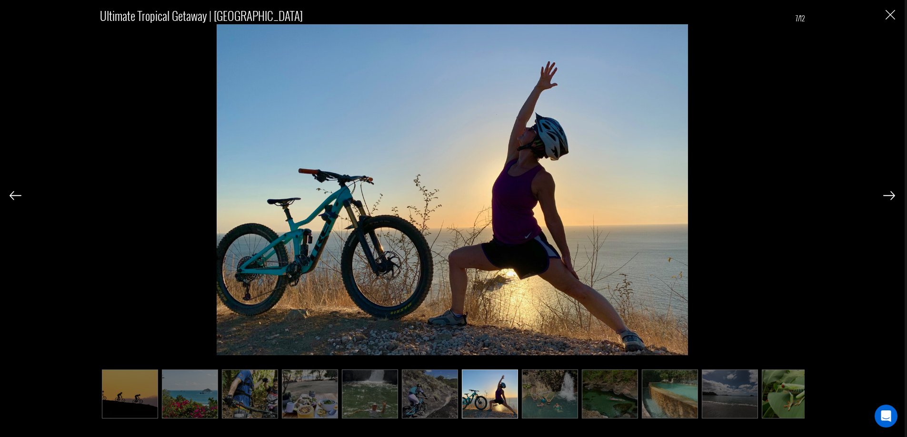
scroll to position [0, 15]
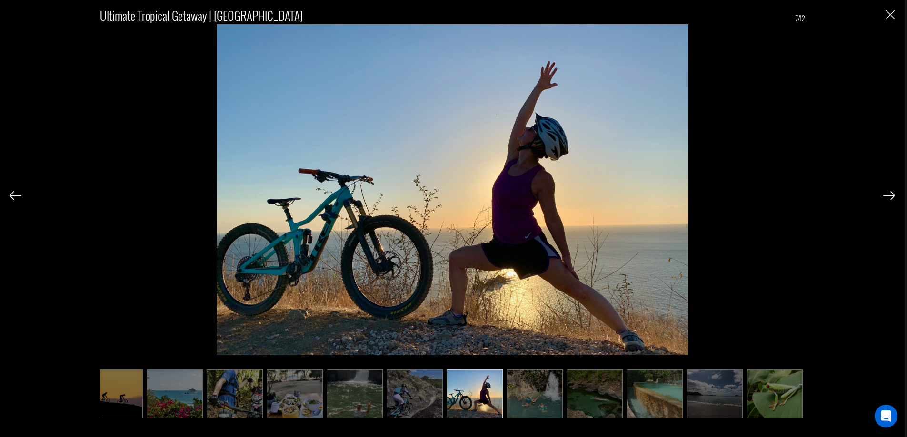
click at [889, 197] on img at bounding box center [889, 195] width 12 height 9
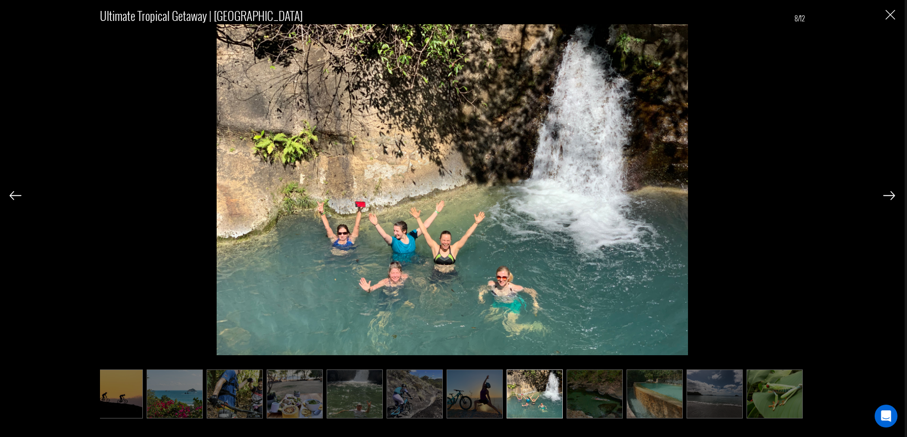
click at [889, 197] on img at bounding box center [889, 195] width 12 height 9
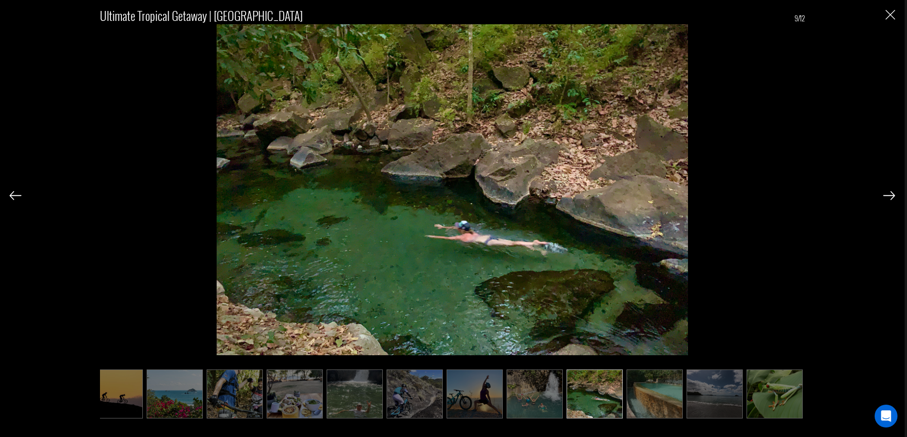
click at [889, 197] on img at bounding box center [889, 195] width 12 height 9
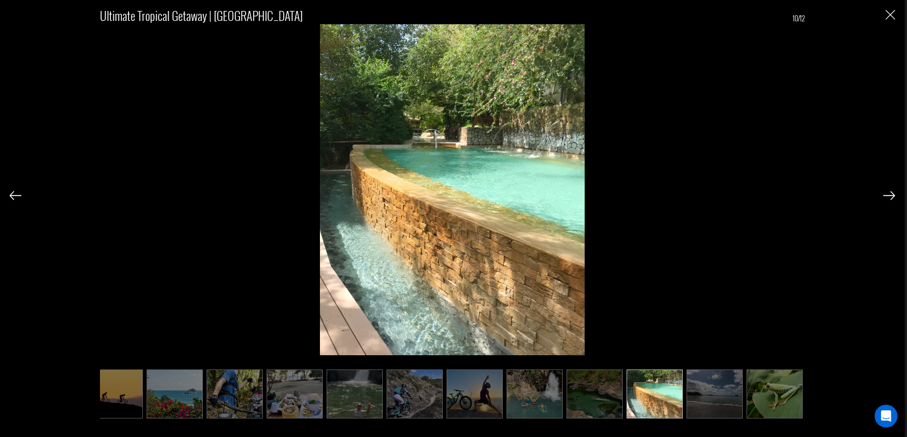
click at [889, 197] on img at bounding box center [889, 195] width 12 height 9
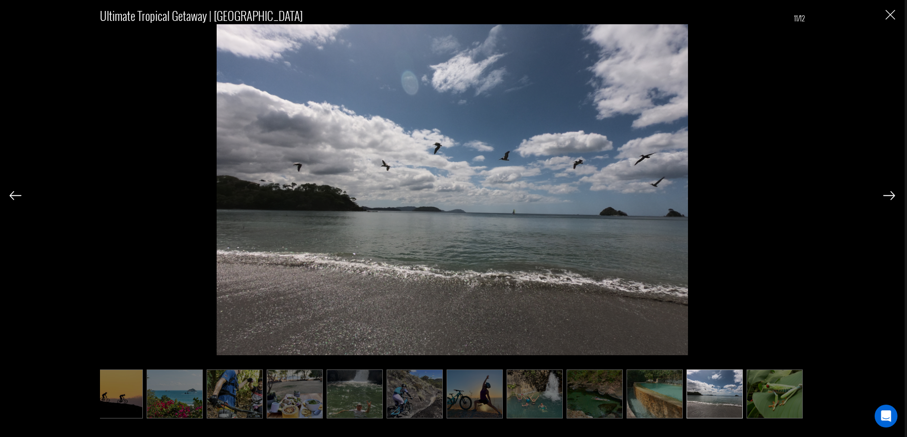
click at [889, 197] on img at bounding box center [889, 195] width 12 height 9
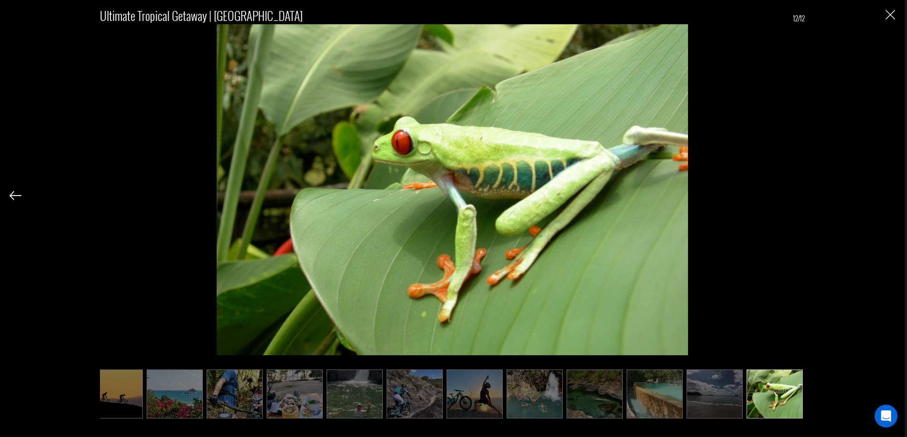
click at [889, 197] on div "Ultimate Tropical Getaway | [GEOGRAPHIC_DATA] 12/12" at bounding box center [452, 207] width 885 height 415
click at [889, 16] on img "Close" at bounding box center [890, 15] width 10 height 10
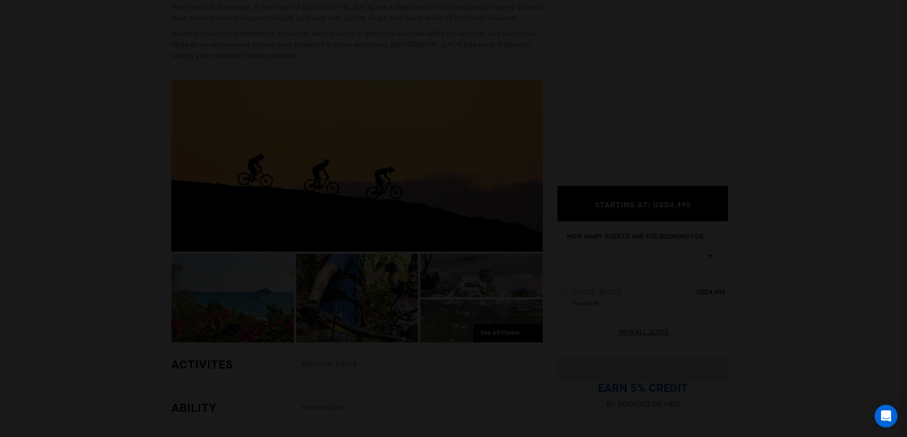
scroll to position [0, 0]
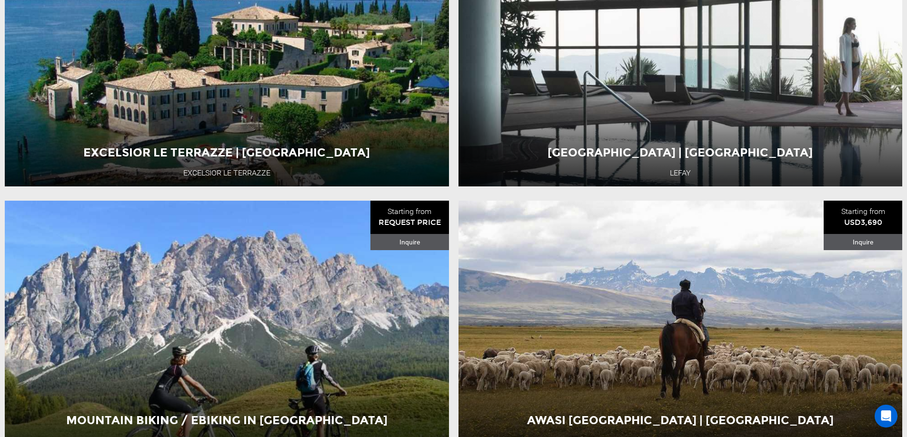
scroll to position [1666, 0]
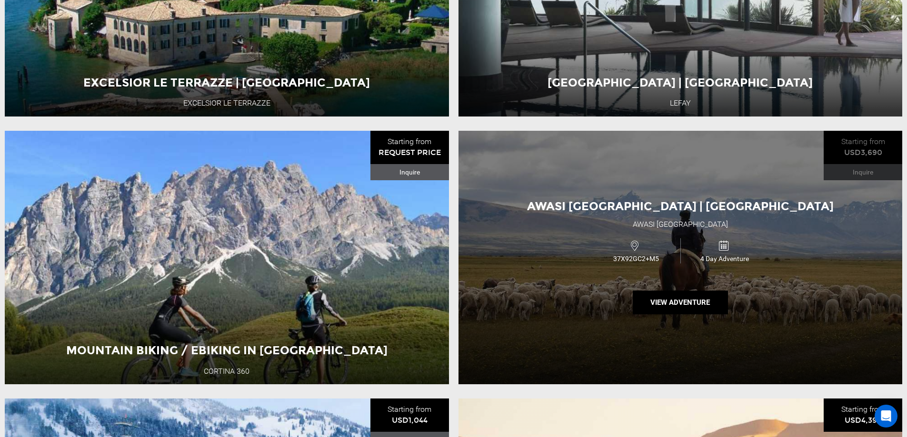
click at [776, 306] on div "Awasi [GEOGRAPHIC_DATA] | [GEOGRAPHIC_DATA] Awasi Patagonia 37X92GC2+M5 4 Day A…" at bounding box center [680, 258] width 444 height 254
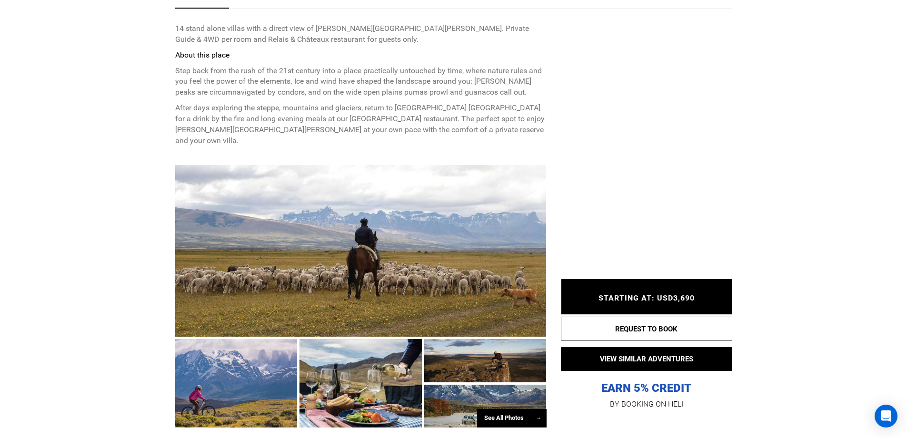
scroll to position [396, 0]
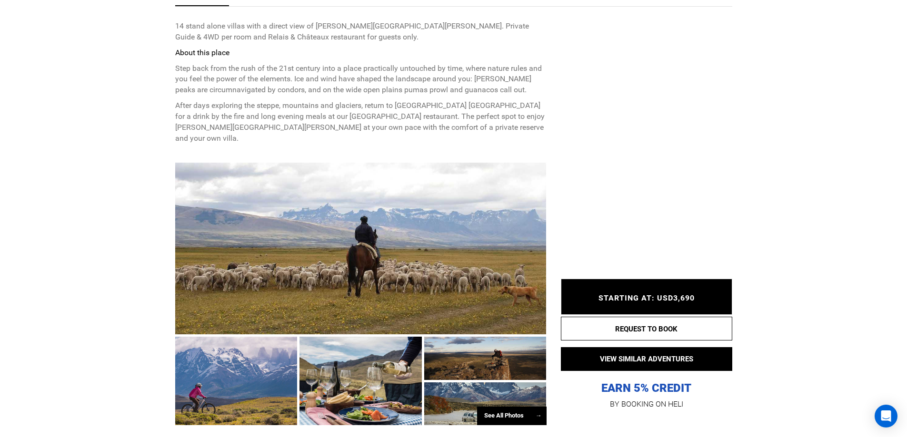
click at [457, 290] on div at bounding box center [360, 249] width 371 height 172
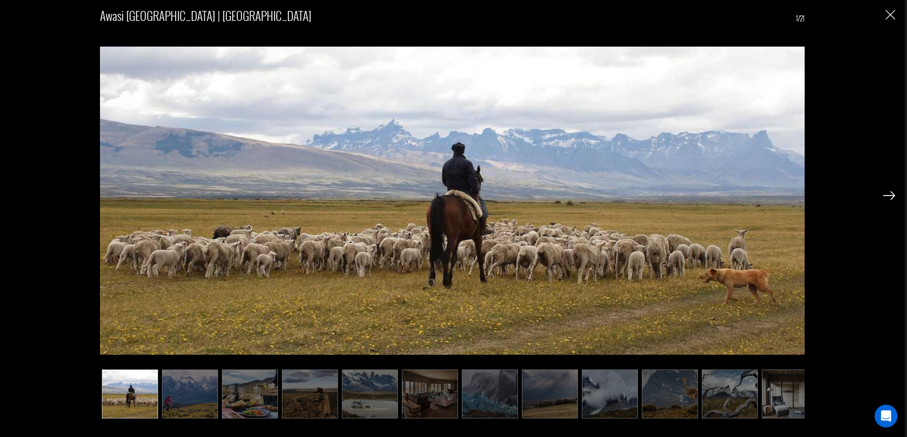
click at [889, 196] on img at bounding box center [889, 195] width 12 height 9
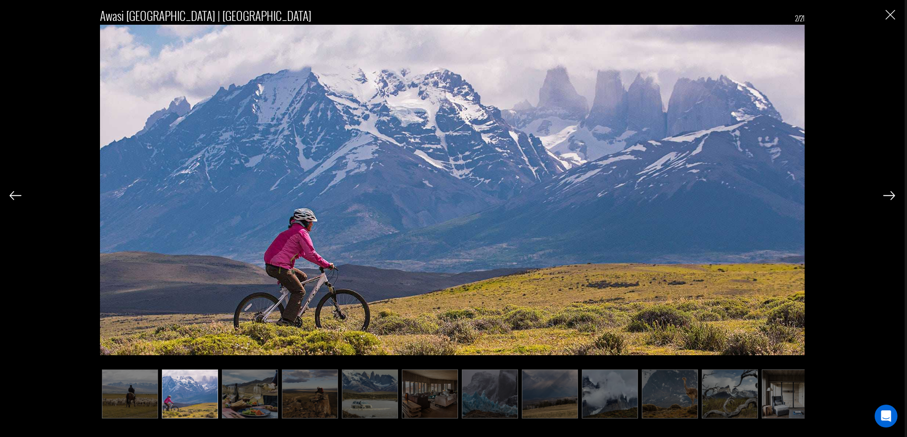
click at [891, 195] on img at bounding box center [889, 195] width 12 height 9
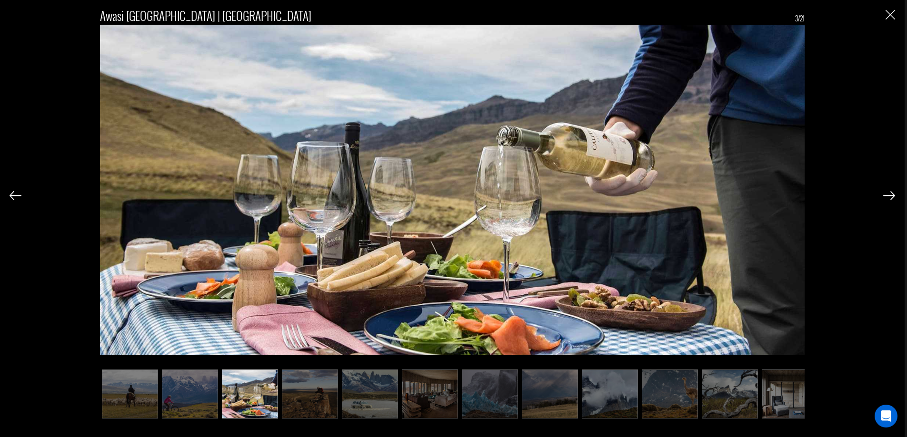
click at [891, 195] on img at bounding box center [889, 195] width 12 height 9
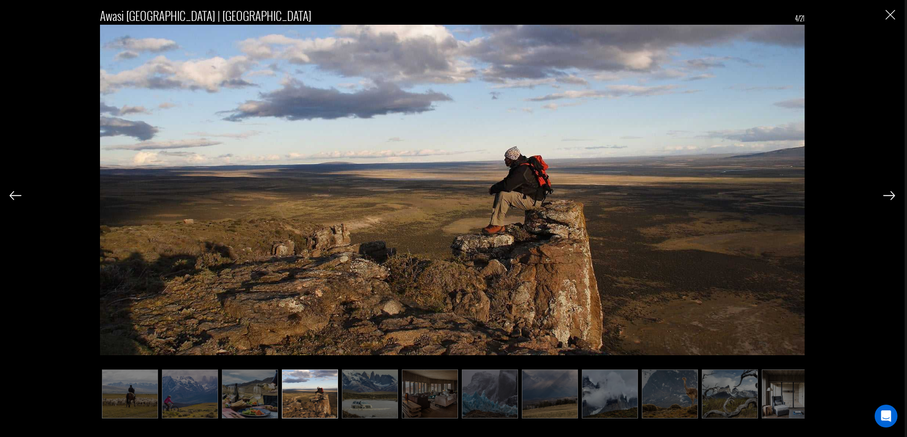
click at [891, 195] on img at bounding box center [889, 195] width 12 height 9
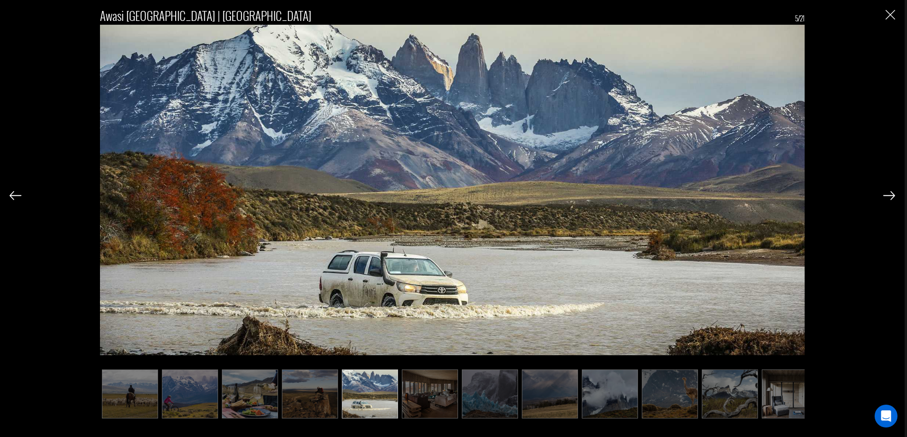
click at [886, 193] on img at bounding box center [889, 195] width 12 height 9
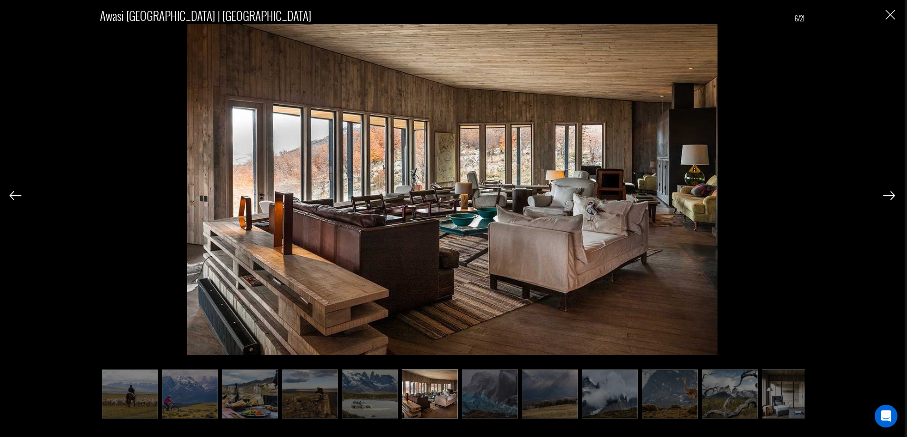
click at [886, 193] on img at bounding box center [889, 195] width 12 height 9
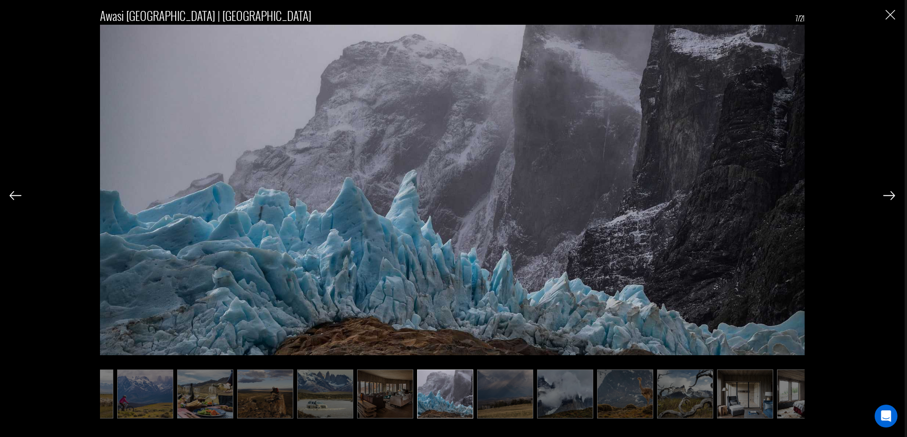
scroll to position [0, 48]
click at [886, 194] on img at bounding box center [889, 195] width 12 height 9
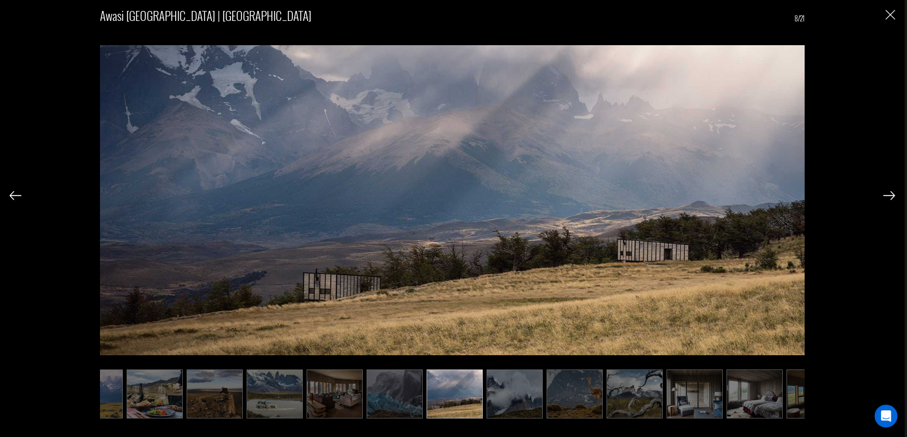
scroll to position [0, 95]
click at [886, 194] on img at bounding box center [889, 195] width 12 height 9
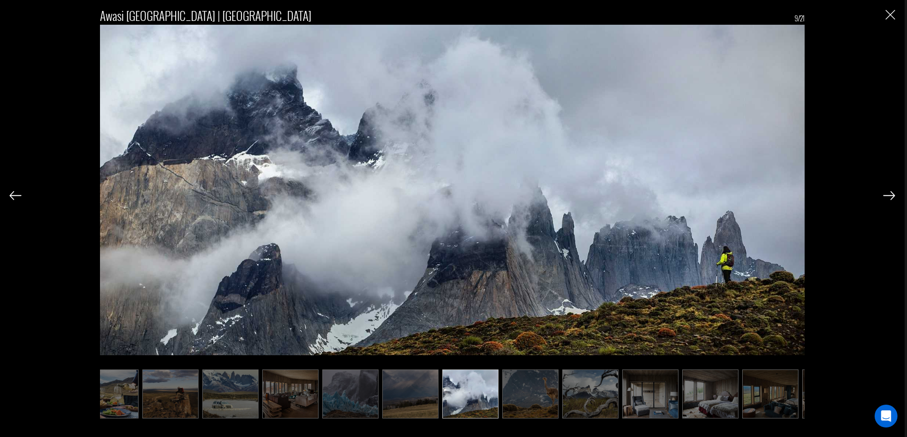
scroll to position [0, 143]
click at [886, 194] on img at bounding box center [889, 195] width 12 height 9
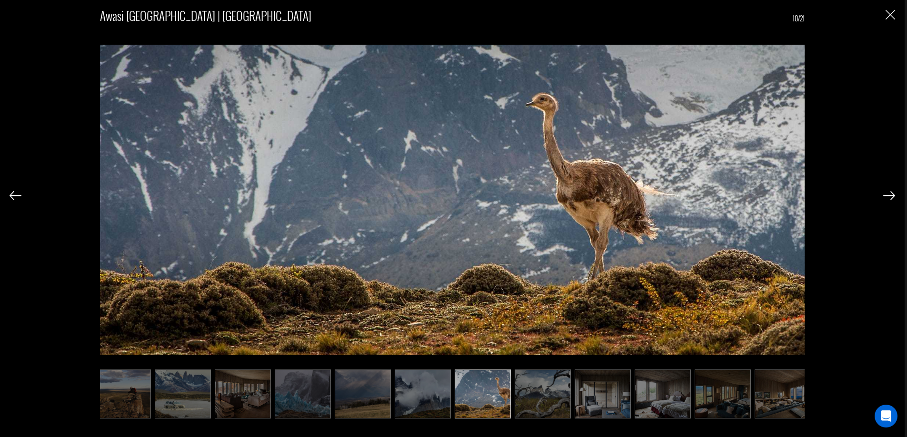
scroll to position [0, 190]
click at [886, 194] on img at bounding box center [889, 195] width 12 height 9
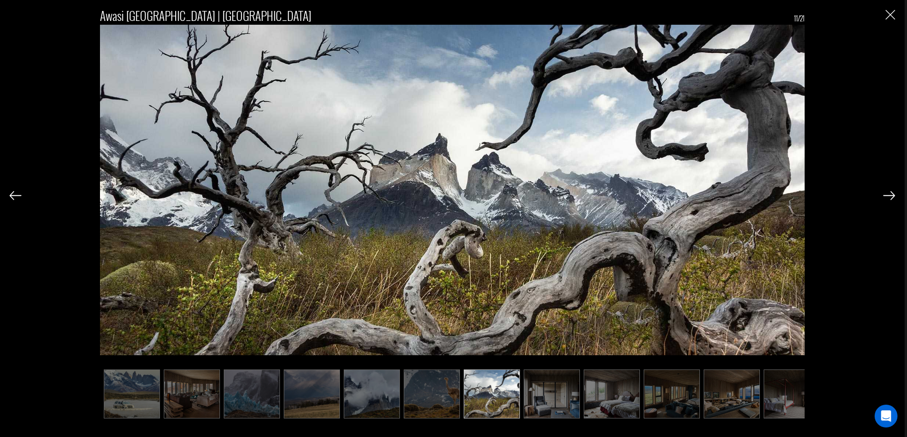
click at [886, 194] on img at bounding box center [889, 195] width 12 height 9
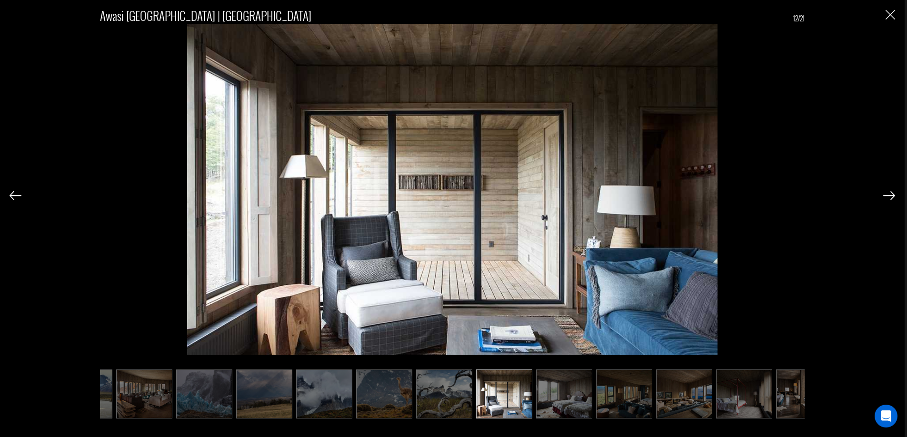
click at [886, 194] on img at bounding box center [889, 195] width 12 height 9
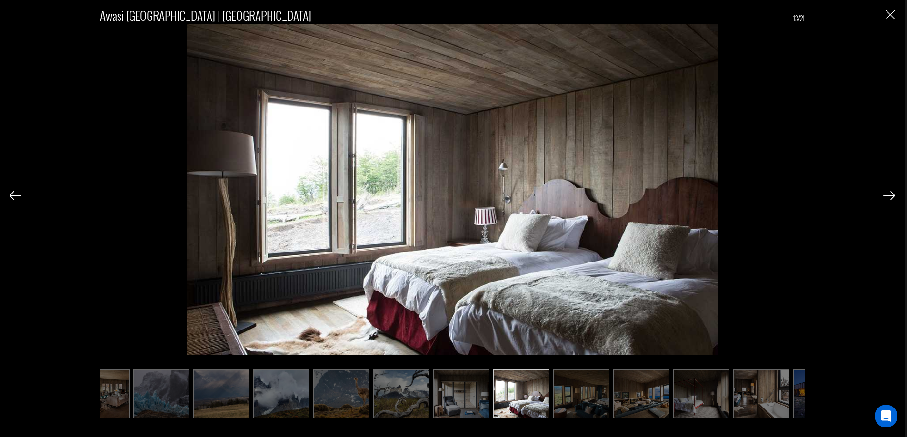
click at [885, 194] on img at bounding box center [889, 195] width 12 height 9
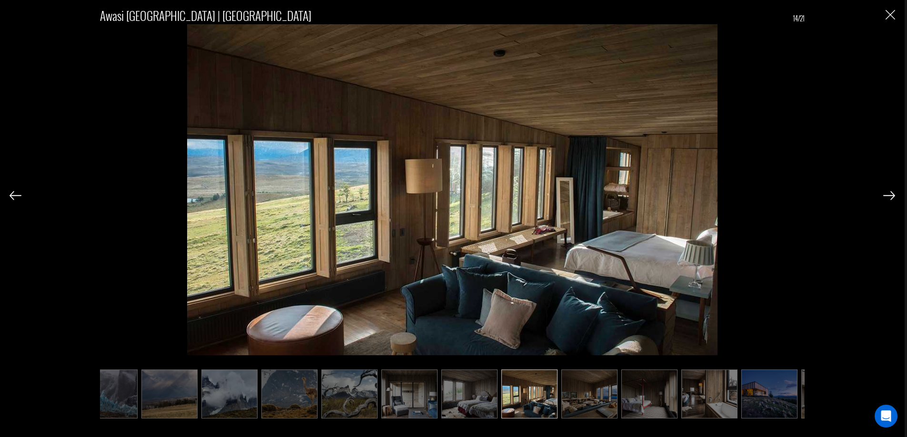
click at [885, 194] on img at bounding box center [889, 195] width 12 height 9
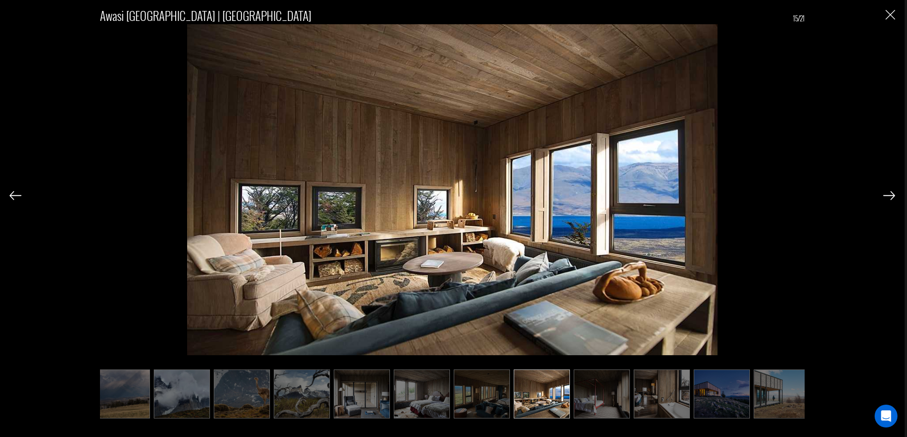
click at [885, 194] on img at bounding box center [889, 195] width 12 height 9
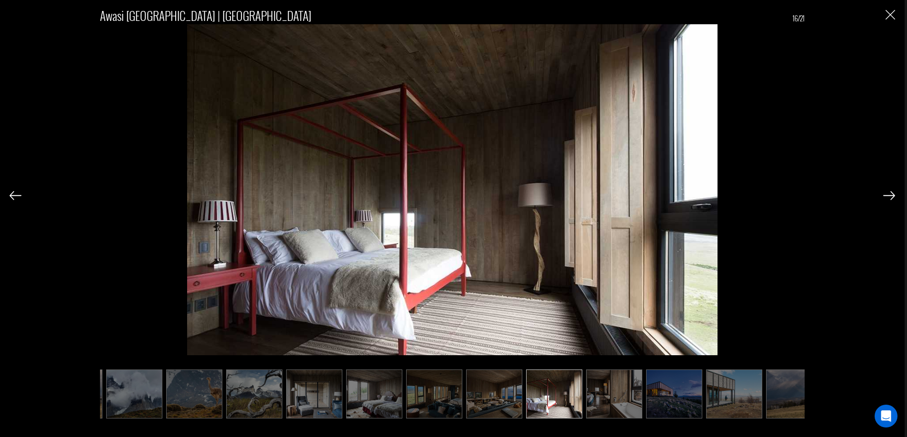
click at [885, 194] on img at bounding box center [889, 195] width 12 height 9
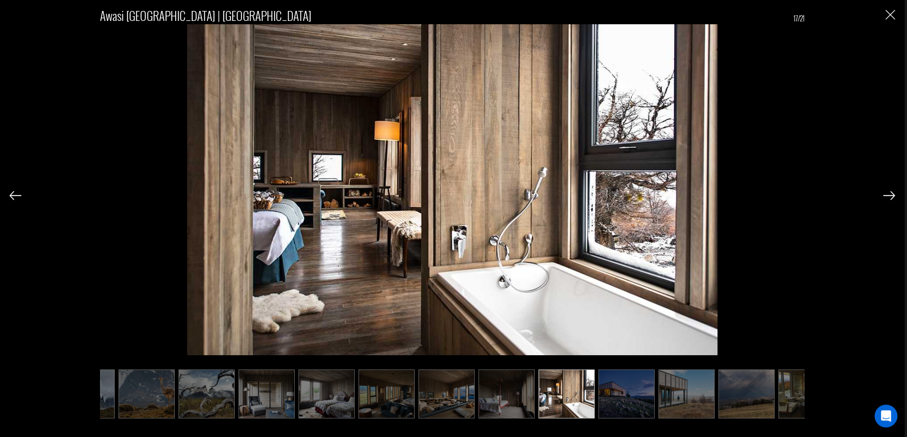
click at [884, 194] on img at bounding box center [889, 195] width 12 height 9
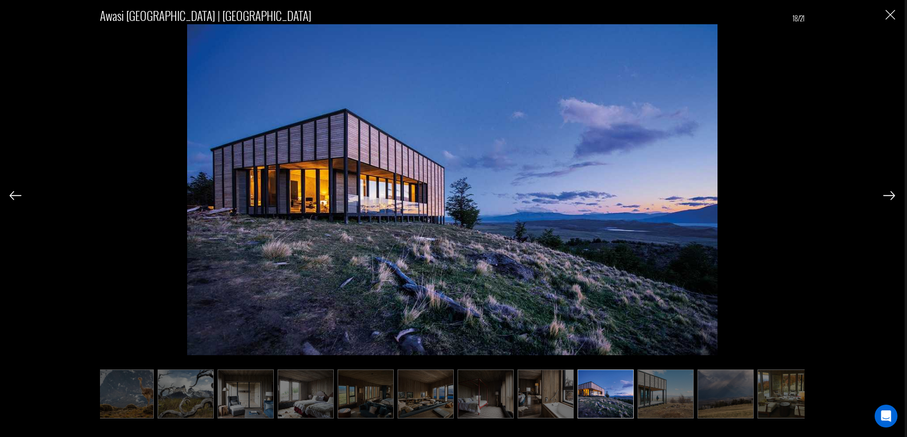
scroll to position [0, 555]
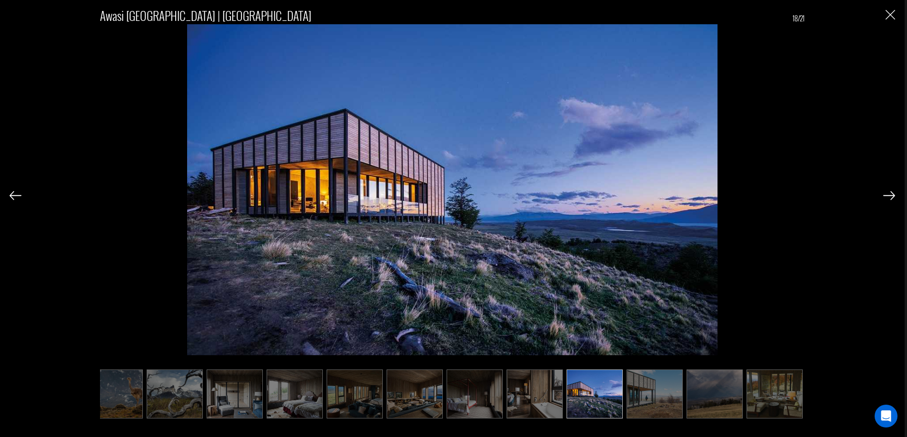
click at [884, 194] on img at bounding box center [889, 195] width 12 height 9
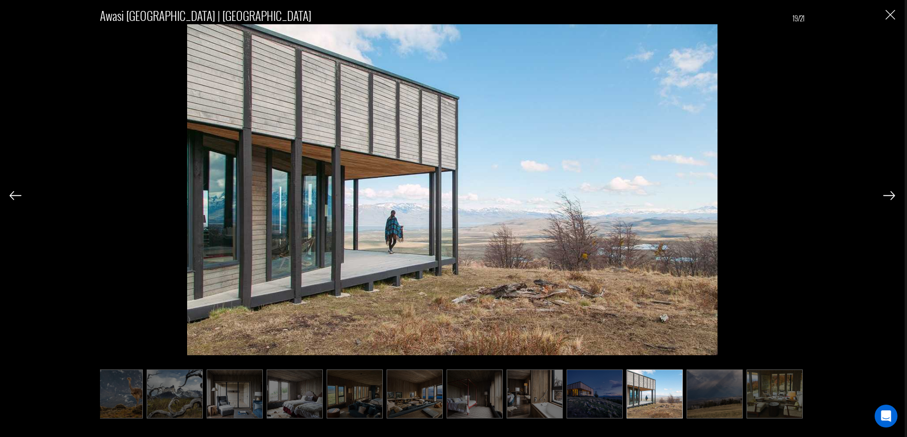
click at [884, 194] on img at bounding box center [889, 195] width 12 height 9
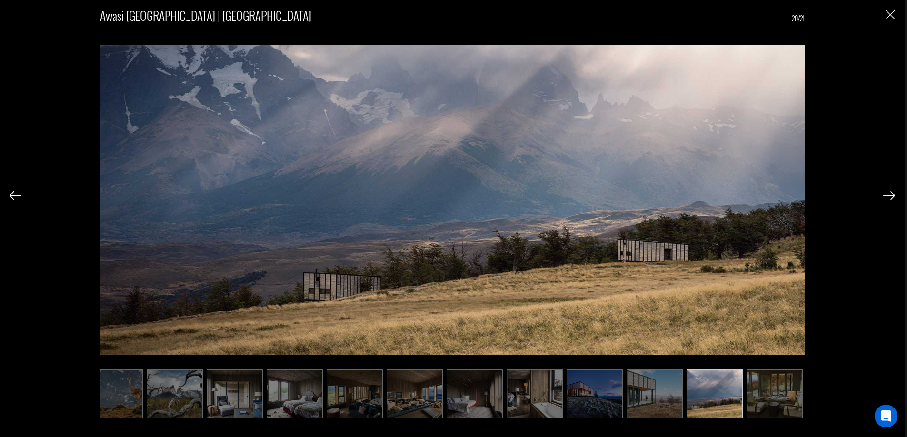
click at [883, 194] on img at bounding box center [889, 195] width 12 height 9
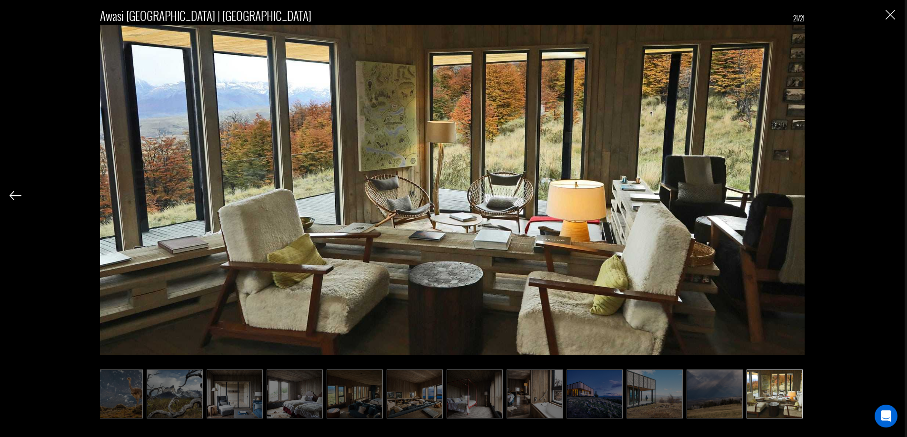
click at [883, 194] on div "Awasi [GEOGRAPHIC_DATA] | [GEOGRAPHIC_DATA] 21/21" at bounding box center [452, 207] width 885 height 415
click at [890, 13] on img "Close" at bounding box center [890, 15] width 10 height 10
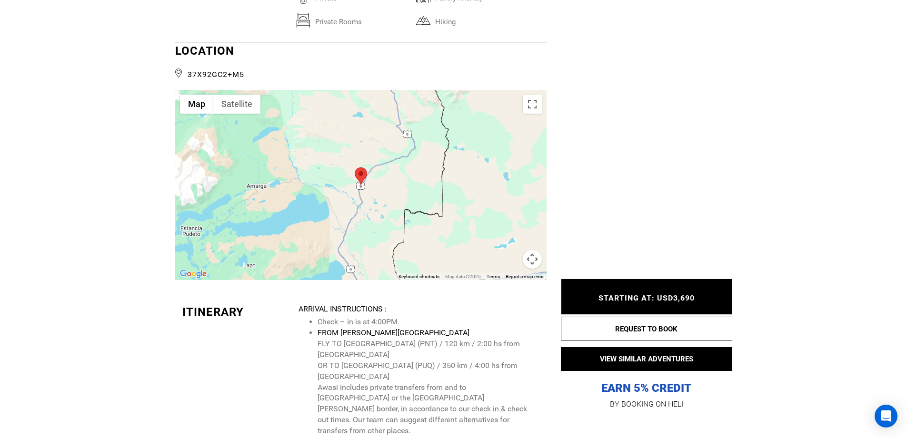
scroll to position [1666, 0]
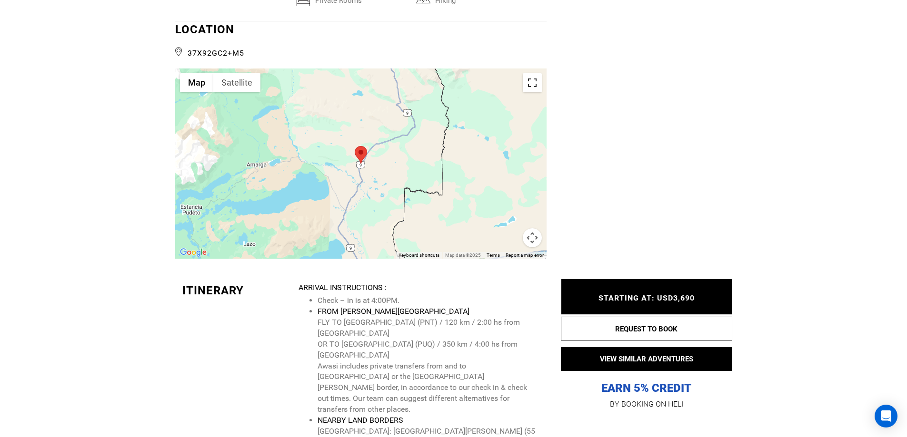
click at [537, 73] on button "Toggle fullscreen view" at bounding box center [532, 82] width 19 height 19
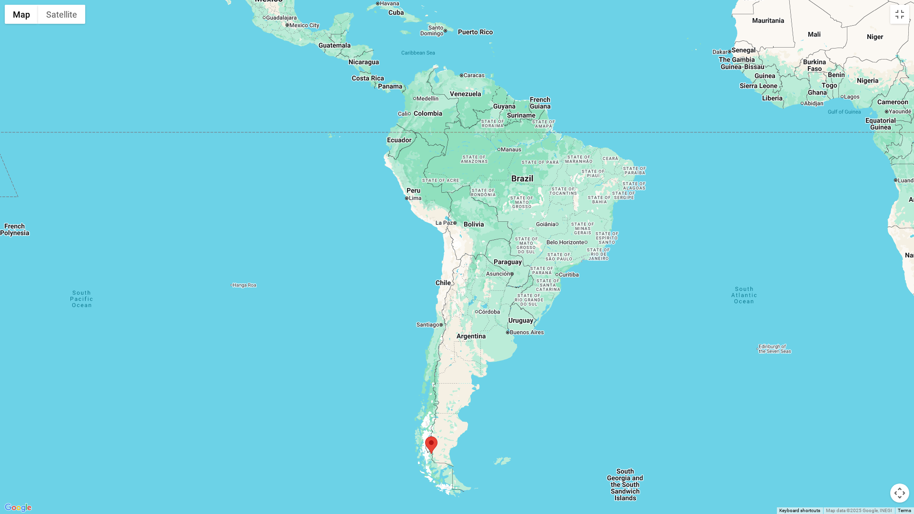
drag, startPoint x: 484, startPoint y: 255, endPoint x: 465, endPoint y: 403, distance: 149.2
click at [465, 403] on div at bounding box center [457, 257] width 914 height 514
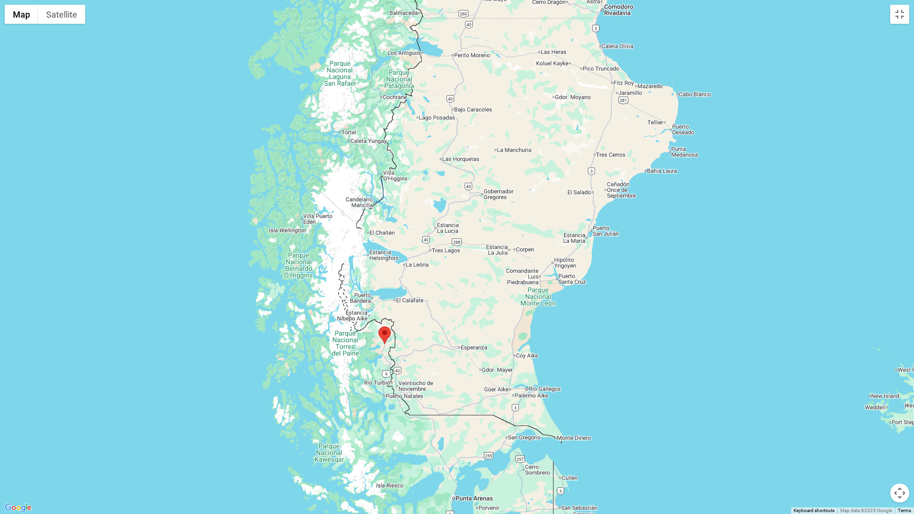
drag, startPoint x: 453, startPoint y: 409, endPoint x: 496, endPoint y: 234, distance: 180.5
click at [496, 234] on div at bounding box center [457, 257] width 914 height 514
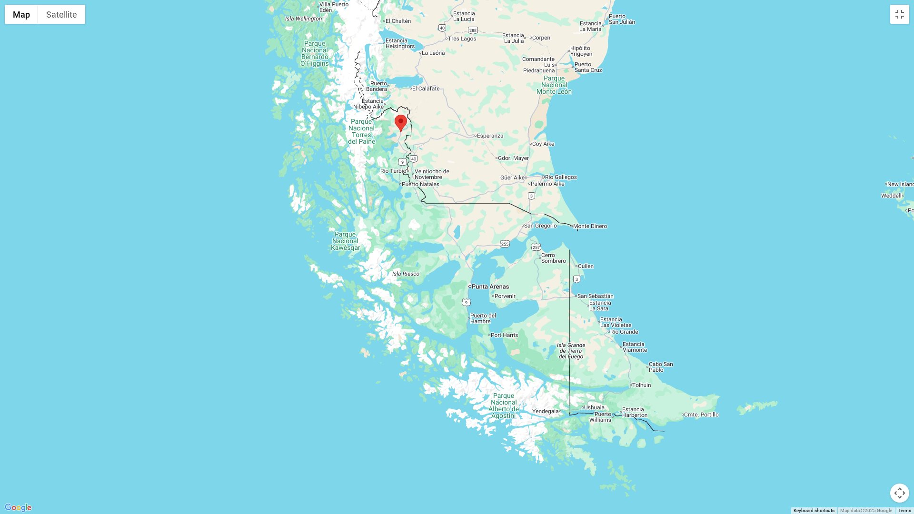
drag, startPoint x: 462, startPoint y: 367, endPoint x: 471, endPoint y: 160, distance: 207.2
click at [476, 156] on div at bounding box center [457, 257] width 914 height 514
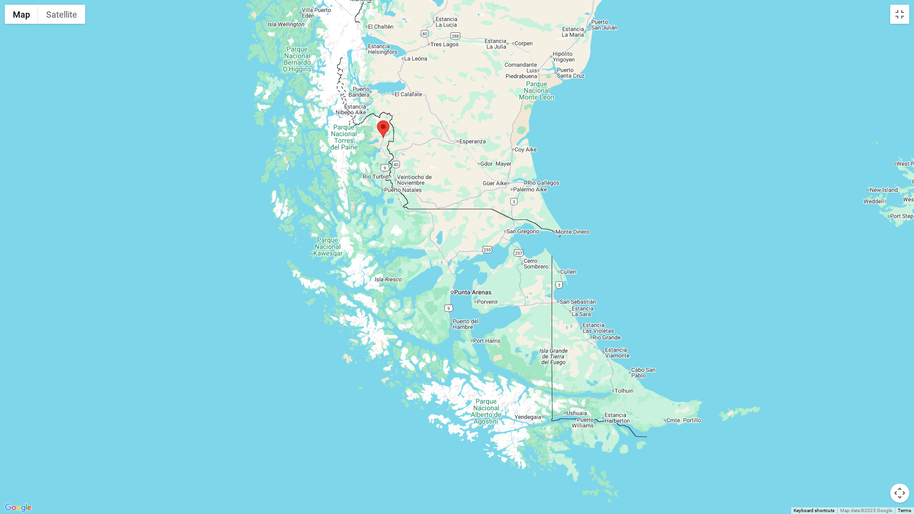
drag, startPoint x: 439, startPoint y: 269, endPoint x: 423, endPoint y: 274, distance: 17.2
click at [423, 274] on div at bounding box center [457, 257] width 914 height 514
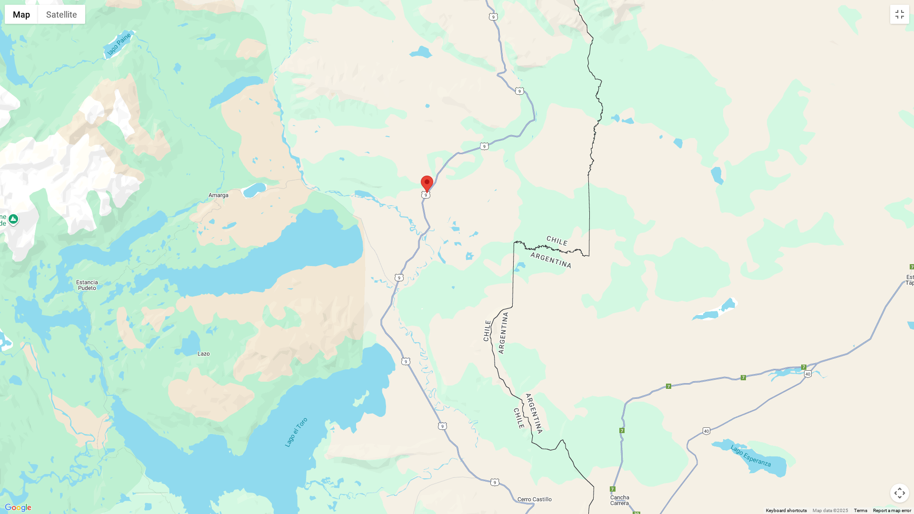
drag, startPoint x: 444, startPoint y: 139, endPoint x: 436, endPoint y: 243, distance: 104.0
click at [436, 243] on div at bounding box center [457, 257] width 914 height 514
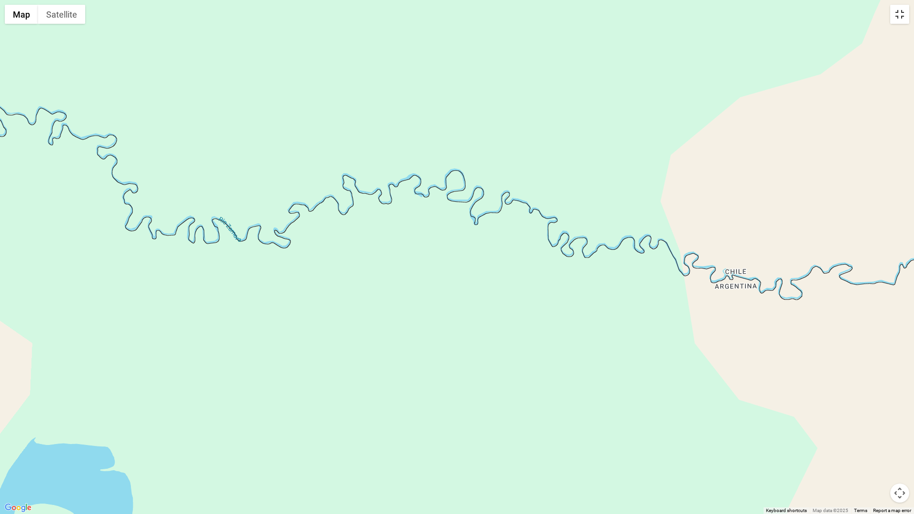
click at [904, 21] on button "Toggle fullscreen view" at bounding box center [899, 14] width 19 height 19
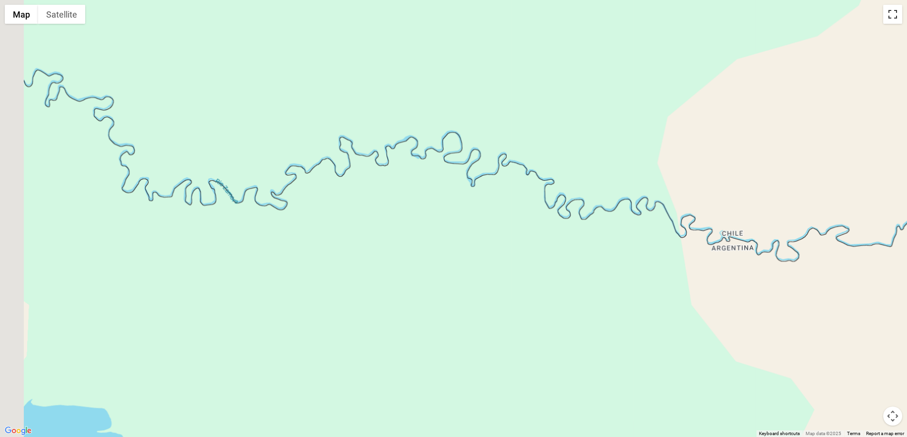
scroll to position [1586, 0]
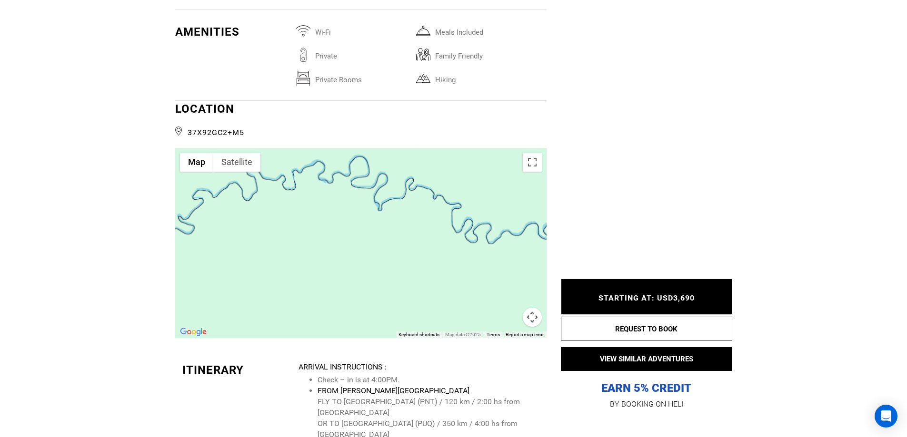
click at [537, 308] on button "Map camera controls" at bounding box center [532, 317] width 19 height 19
click at [237, 153] on button "Satellite" at bounding box center [236, 162] width 47 height 19
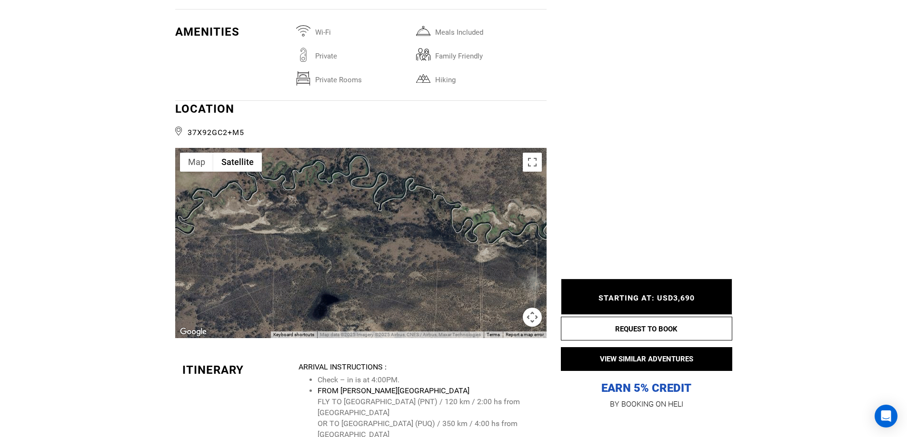
click at [534, 308] on button "Map camera controls" at bounding box center [532, 317] width 19 height 19
click at [527, 153] on button "Toggle fullscreen view" at bounding box center [532, 162] width 19 height 19
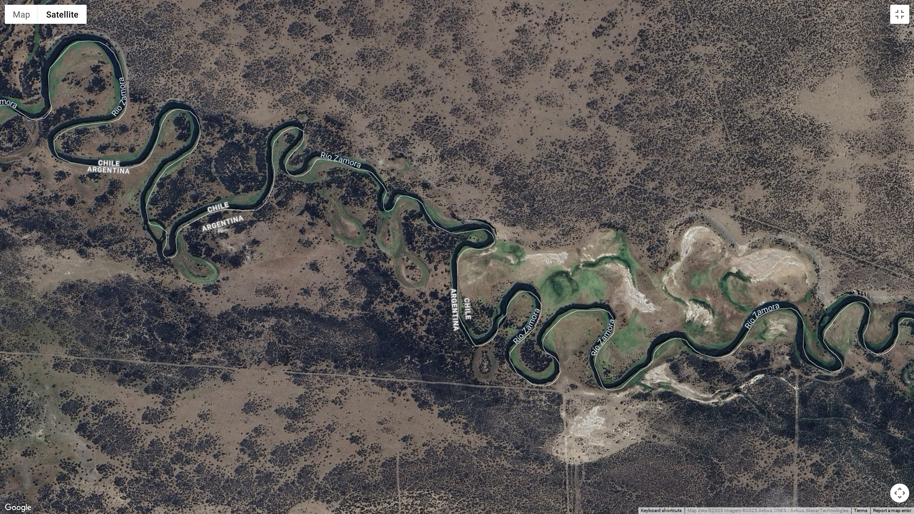
drag, startPoint x: 515, startPoint y: 257, endPoint x: 464, endPoint y: 430, distance: 180.6
click at [464, 430] on div at bounding box center [457, 257] width 914 height 514
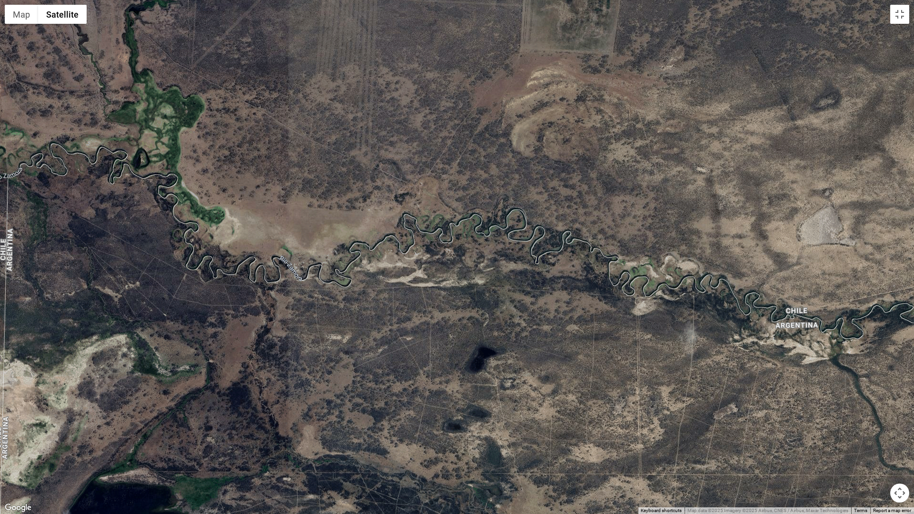
click at [905, 437] on button "Map camera controls" at bounding box center [899, 493] width 19 height 19
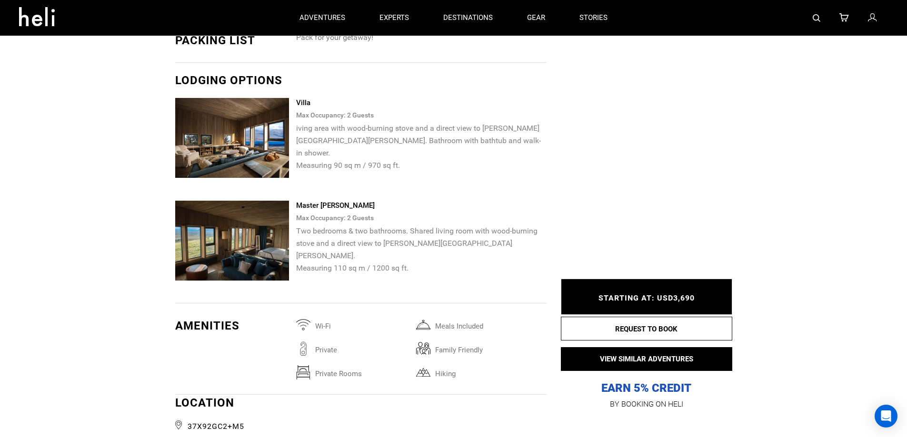
scroll to position [1269, 0]
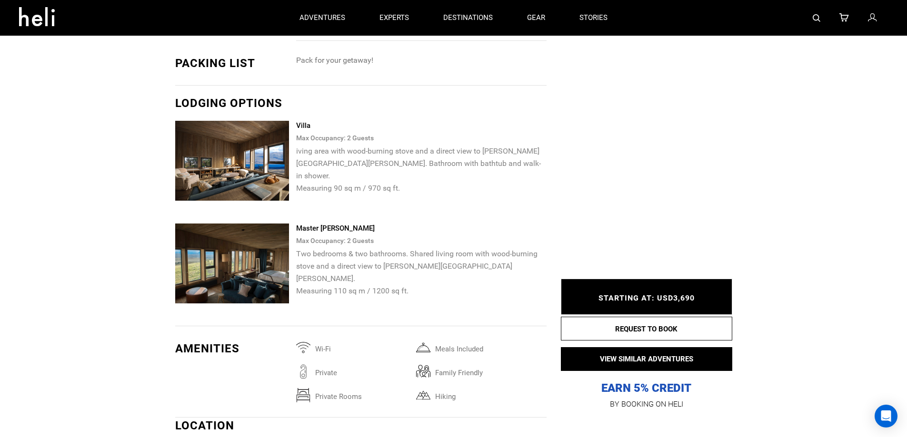
click at [237, 133] on img at bounding box center [232, 161] width 114 height 80
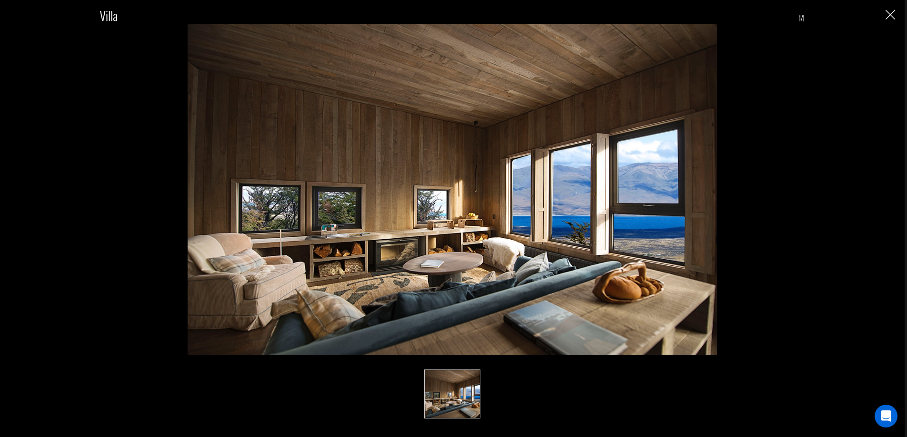
scroll to position [1507, 0]
click at [888, 14] on img "Close" at bounding box center [890, 15] width 10 height 10
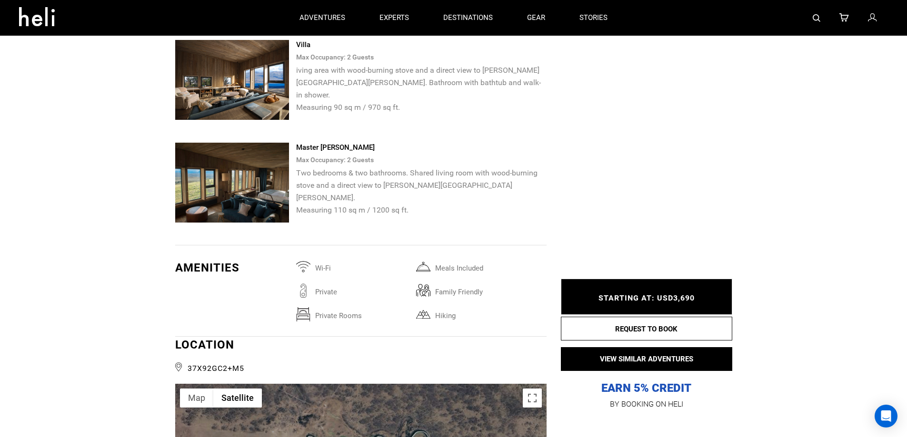
scroll to position [1348, 0]
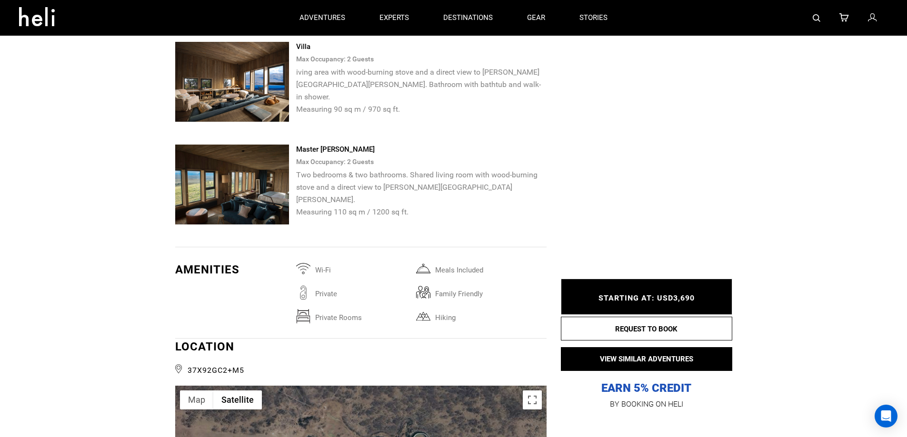
click at [235, 145] on img at bounding box center [232, 185] width 114 height 80
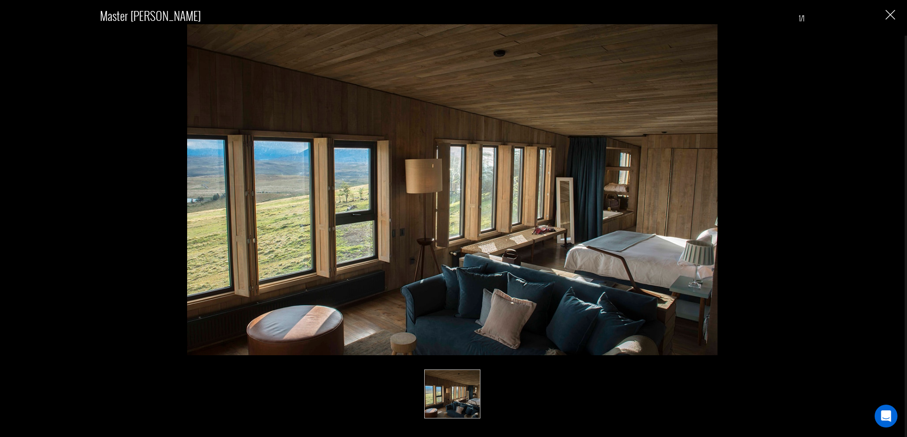
click at [892, 15] on img "Close" at bounding box center [890, 15] width 10 height 10
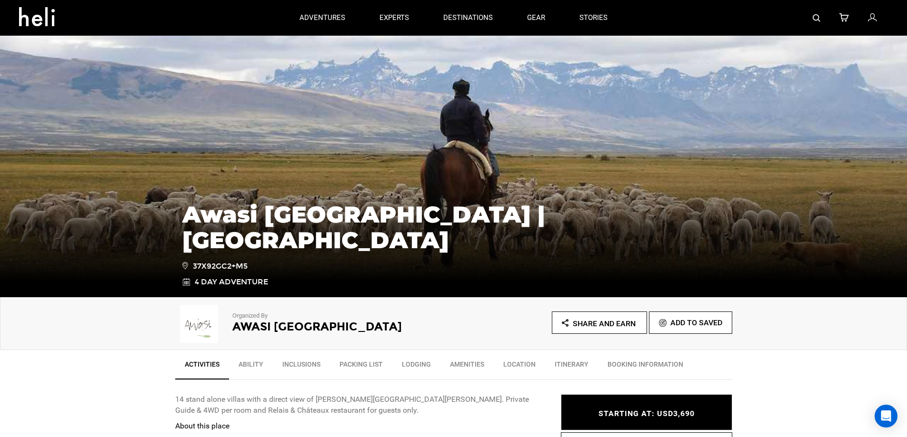
scroll to position [0, 0]
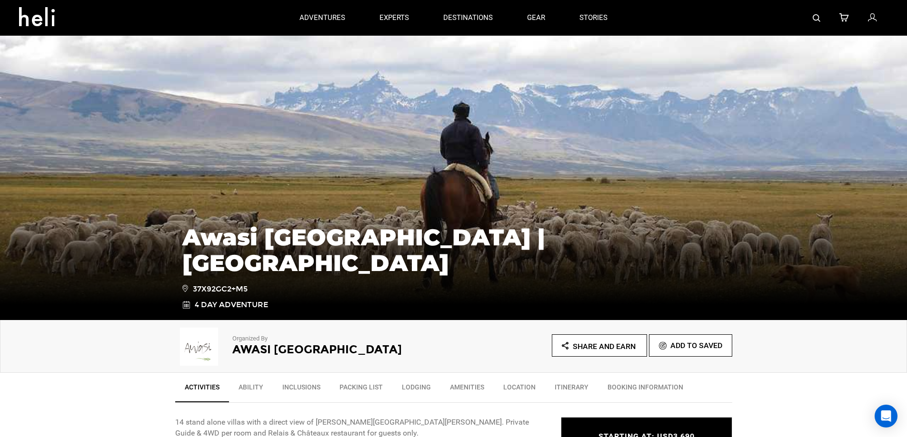
click at [367, 206] on div "Awasi [GEOGRAPHIC_DATA] | [GEOGRAPHIC_DATA] 37X92GC2+M5 4 Day Adventure" at bounding box center [453, 249] width 907 height 143
